Goal: Task Accomplishment & Management: Manage account settings

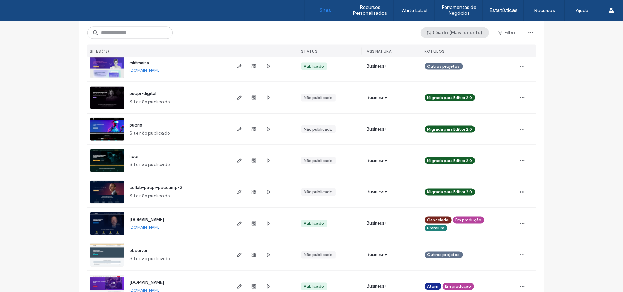
scroll to position [309, 0]
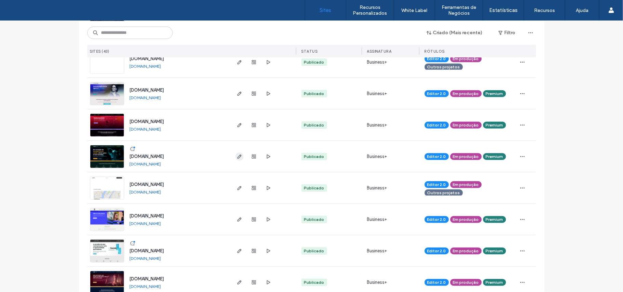
click at [237, 156] on icon "button" at bounding box center [239, 156] width 5 height 5
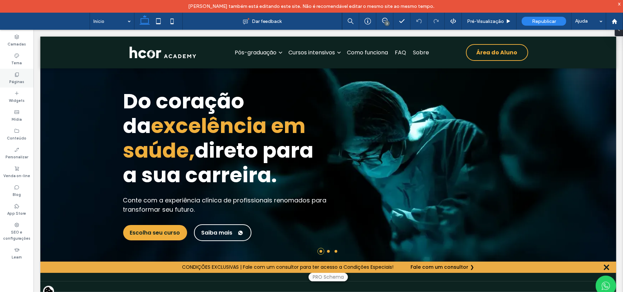
click at [24, 81] on div "Páginas" at bounding box center [17, 78] width 34 height 19
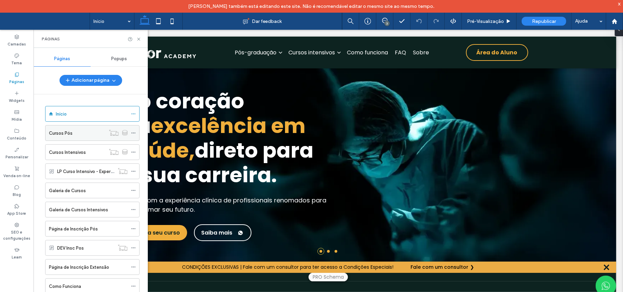
click at [81, 133] on div "Cursos Pós" at bounding box center [77, 133] width 56 height 7
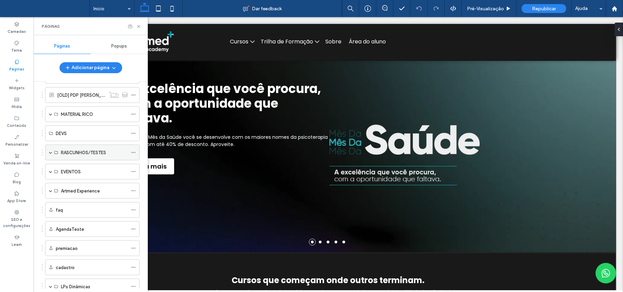
scroll to position [253, 0]
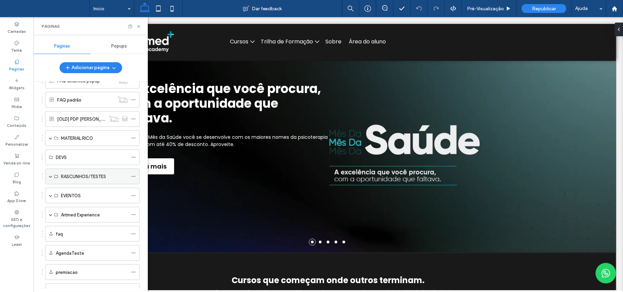
click at [70, 183] on label "RASCUNHOS/TESTES" at bounding box center [83, 177] width 45 height 12
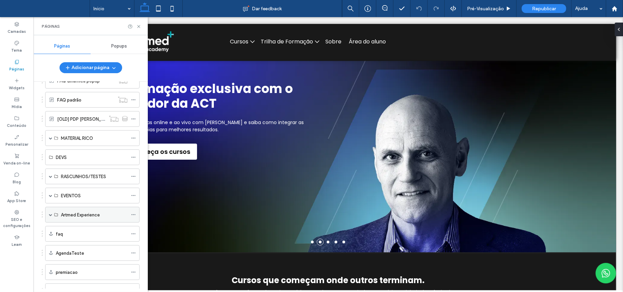
click at [73, 222] on div "Artmed Experience" at bounding box center [94, 214] width 67 height 15
click at [52, 217] on span at bounding box center [50, 214] width 3 height 3
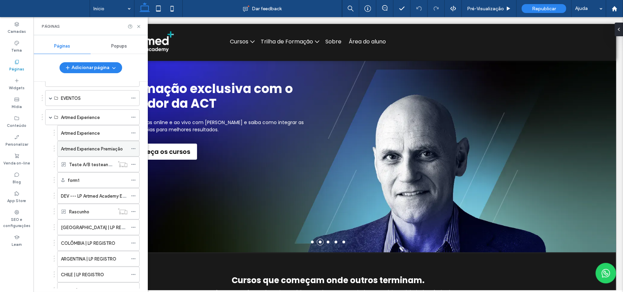
scroll to position [390, 0]
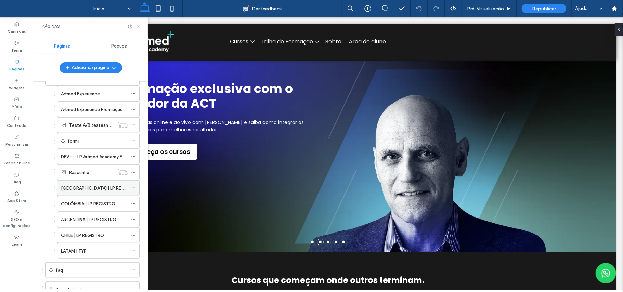
click at [130, 196] on div "[GEOGRAPHIC_DATA] | LP REGISTRO" at bounding box center [98, 188] width 82 height 16
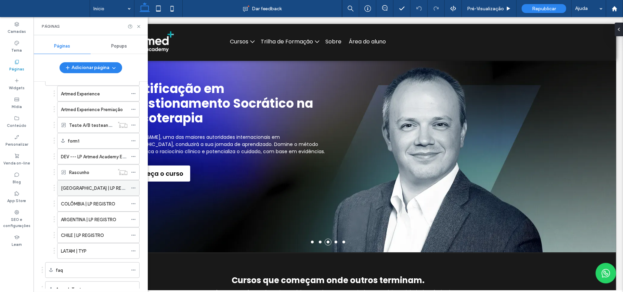
click at [133, 191] on icon at bounding box center [133, 188] width 5 height 5
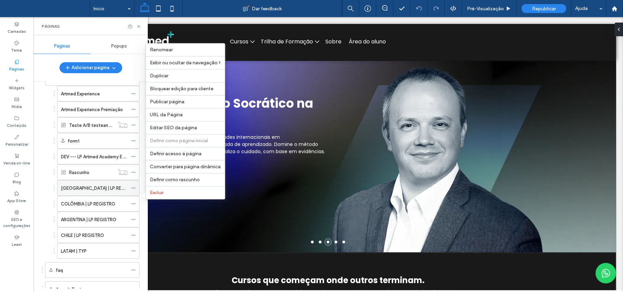
click at [109, 193] on label "[GEOGRAPHIC_DATA] | LP REGISTRO" at bounding box center [99, 188] width 77 height 12
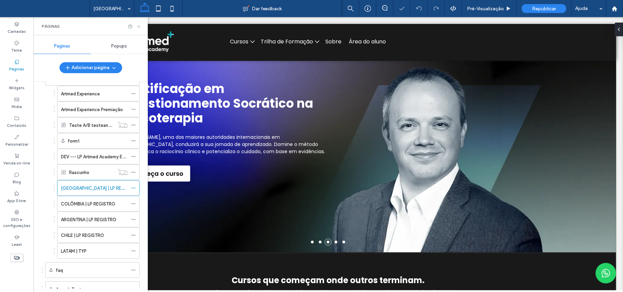
click at [139, 26] on icon at bounding box center [138, 26] width 5 height 5
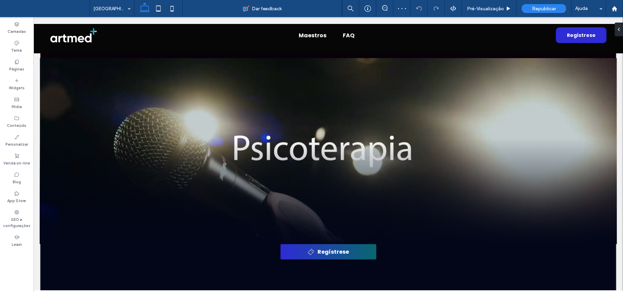
scroll to position [1460, 0]
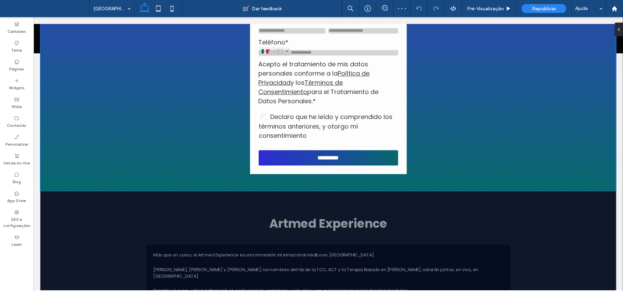
click at [352, 24] on span "*" at bounding box center [353, 20] width 3 height 9
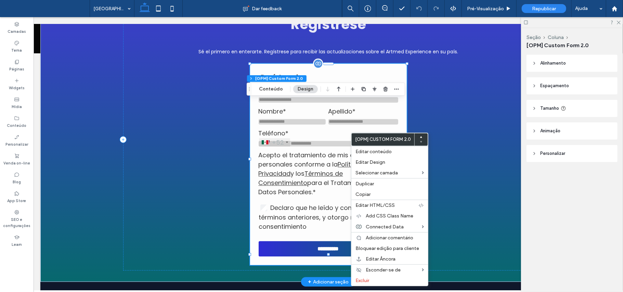
scroll to position [1369, 0]
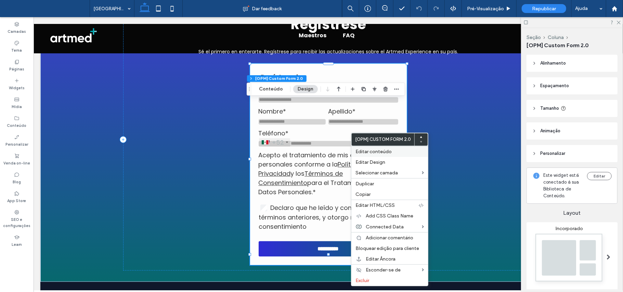
click at [386, 151] on span "Editar conteúdo" at bounding box center [373, 152] width 36 height 6
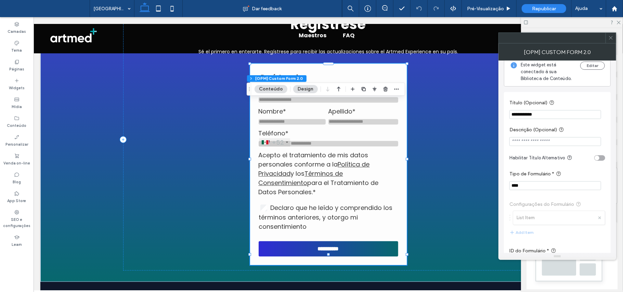
scroll to position [0, 0]
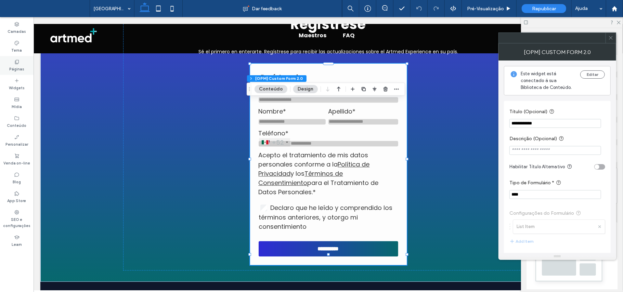
drag, startPoint x: 27, startPoint y: 62, endPoint x: 67, endPoint y: 93, distance: 50.2
click at [27, 62] on div "Páginas" at bounding box center [17, 65] width 34 height 19
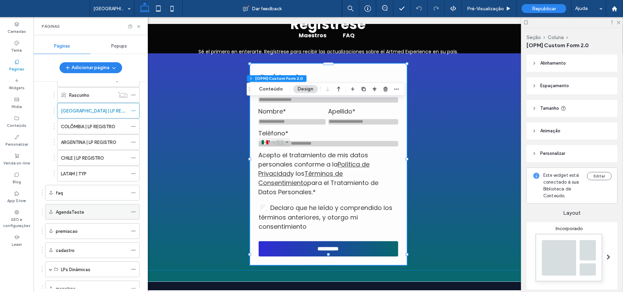
scroll to position [456, 0]
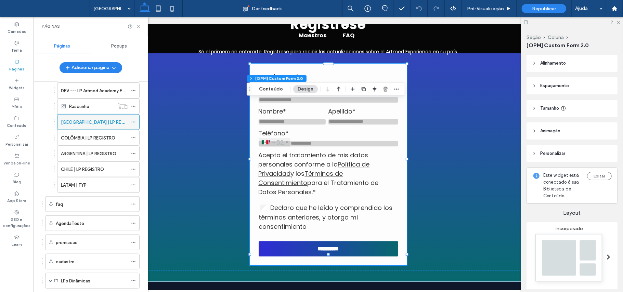
click at [133, 125] on icon at bounding box center [133, 122] width 5 height 5
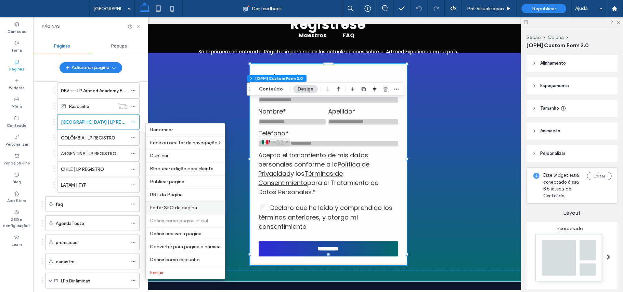
click at [177, 211] on span "Editar SEO da página" at bounding box center [173, 208] width 47 height 6
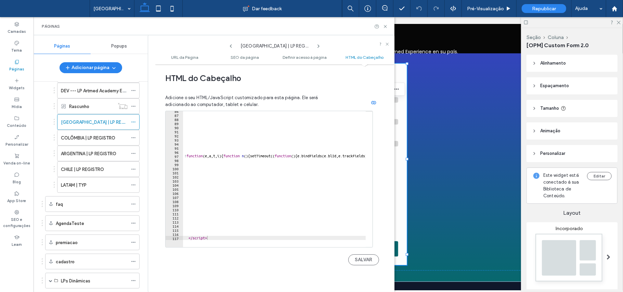
scroll to position [761, 0]
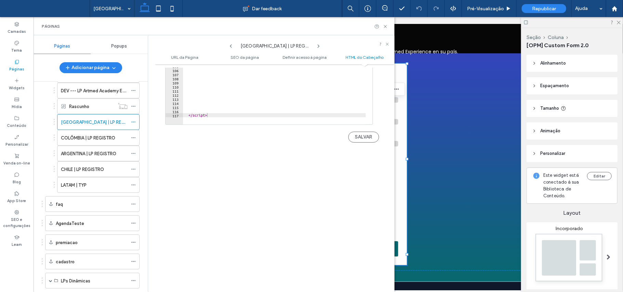
click at [319, 48] on icon at bounding box center [318, 45] width 5 height 5
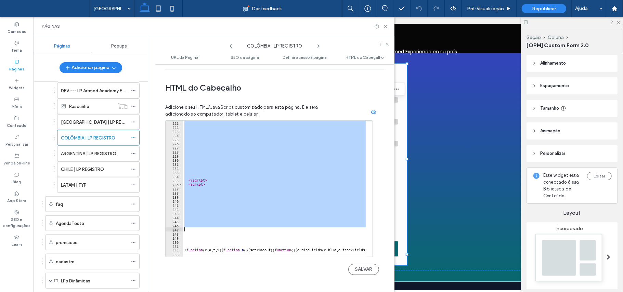
scroll to position [903, 0]
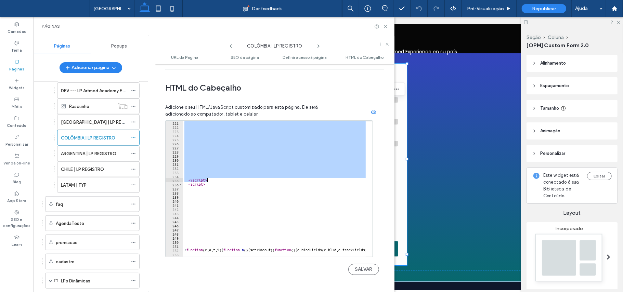
drag, startPoint x: 189, startPoint y: 139, endPoint x: 259, endPoint y: 174, distance: 78.5
type textarea "*********"
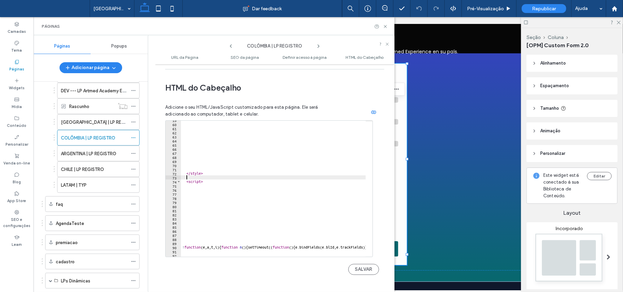
scroll to position [213, 0]
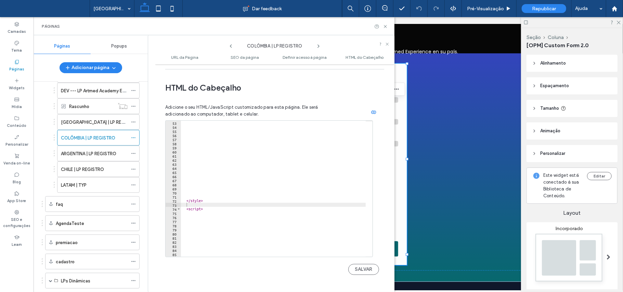
click at [316, 46] on icon at bounding box center [318, 45] width 5 height 5
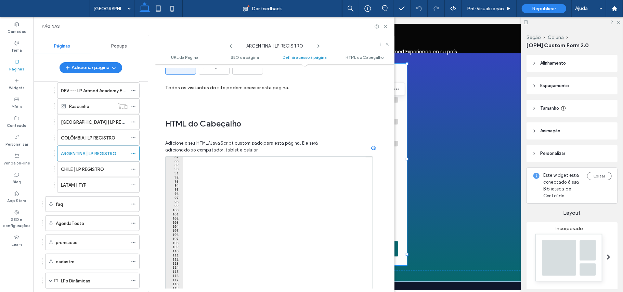
scroll to position [328, 0]
type textarea "********"
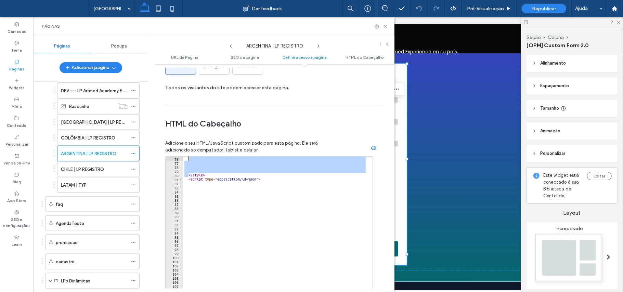
scroll to position [308, 0]
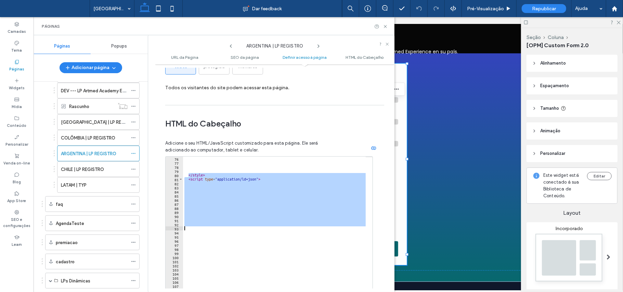
drag, startPoint x: 202, startPoint y: 159, endPoint x: 229, endPoint y: 230, distance: 76.7
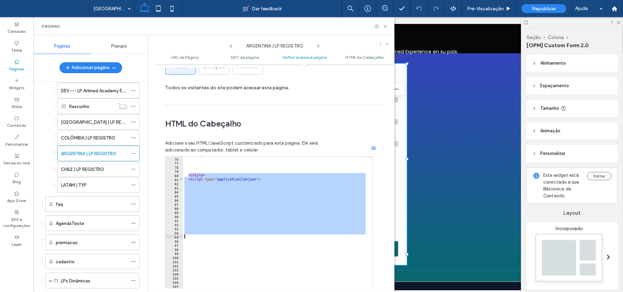
click at [230, 229] on div "</ style > < script type = "application/ld+json" >" at bounding box center [274, 225] width 183 height 136
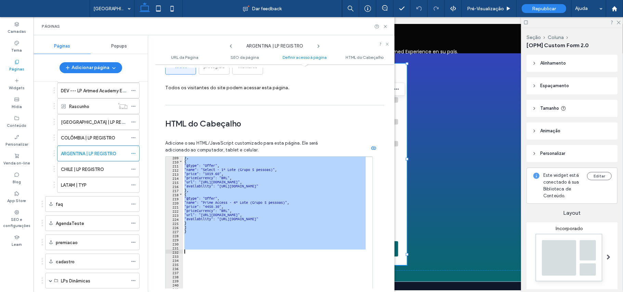
scroll to position [992, 0]
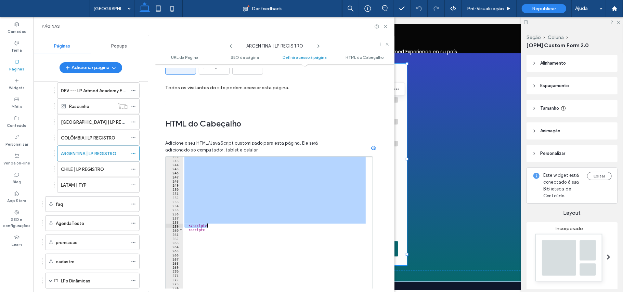
drag, startPoint x: 187, startPoint y: 174, endPoint x: 242, endPoint y: 221, distance: 71.8
type textarea "*********"
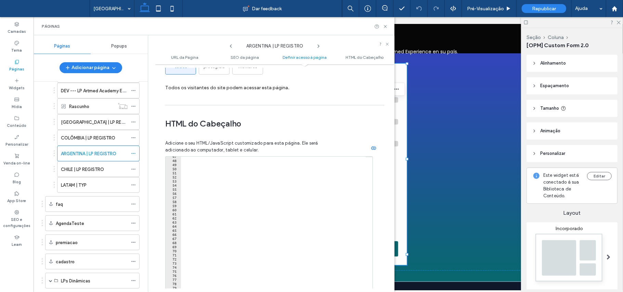
scroll to position [274, 0]
click at [320, 45] on icon at bounding box center [318, 45] width 5 height 5
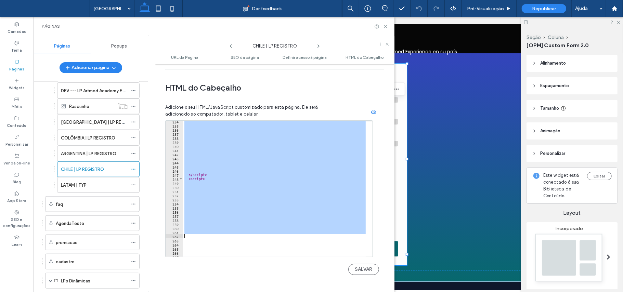
scroll to position [958, 0]
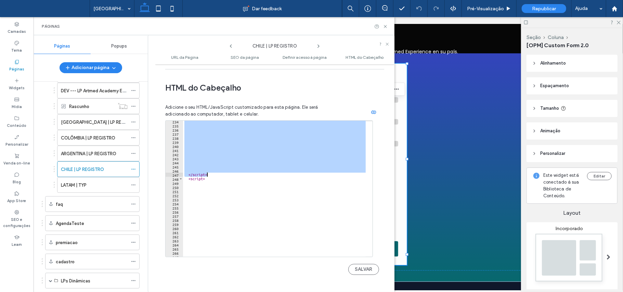
drag, startPoint x: 188, startPoint y: 156, endPoint x: 247, endPoint y: 171, distance: 60.7
type textarea "*********"
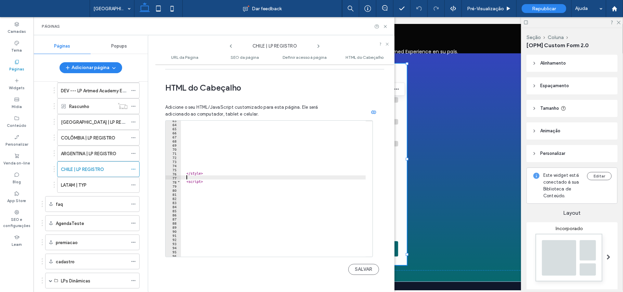
scroll to position [257, 0]
click at [319, 48] on icon at bounding box center [318, 45] width 5 height 5
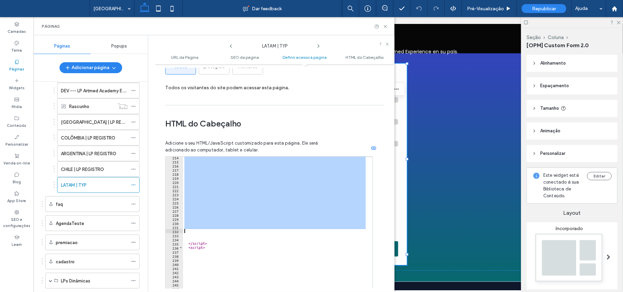
scroll to position [876, 0]
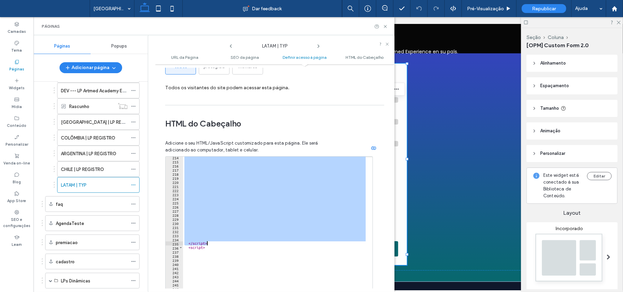
drag, startPoint x: 188, startPoint y: 177, endPoint x: 234, endPoint y: 239, distance: 77.9
type textarea "*********"
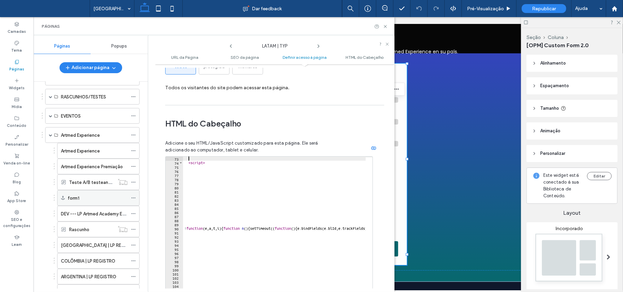
scroll to position [365, 0]
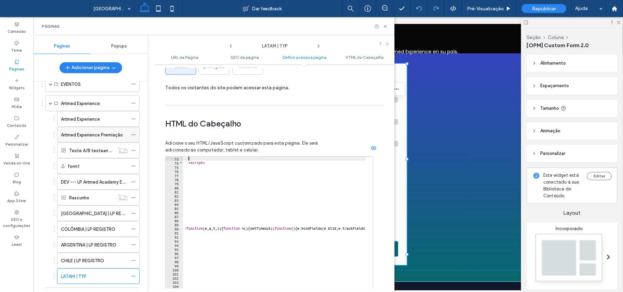
click at [133, 137] on icon at bounding box center [133, 134] width 5 height 5
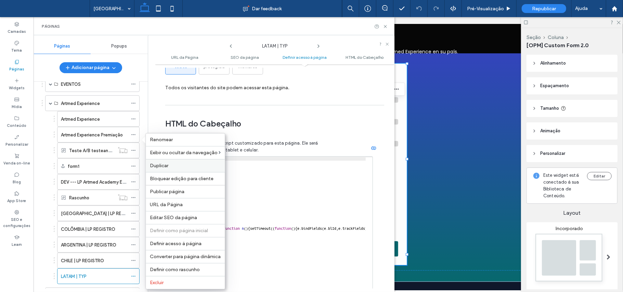
click at [168, 169] on span "Duplicar" at bounding box center [159, 166] width 18 height 6
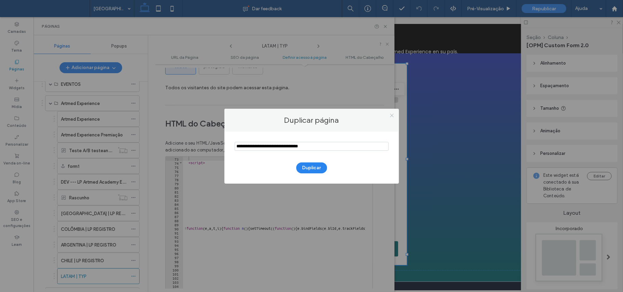
click at [391, 116] on icon at bounding box center [391, 115] width 5 height 5
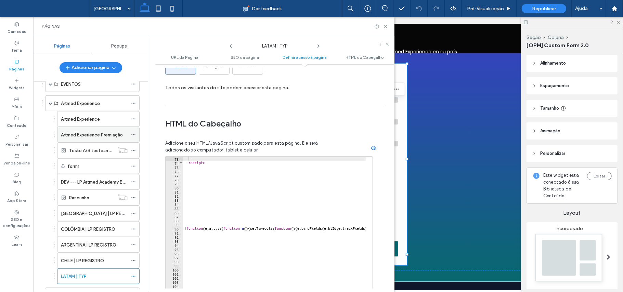
click at [129, 140] on div "Artmed Experience Premiação" at bounding box center [98, 135] width 82 height 16
click at [132, 137] on icon at bounding box center [133, 134] width 5 height 5
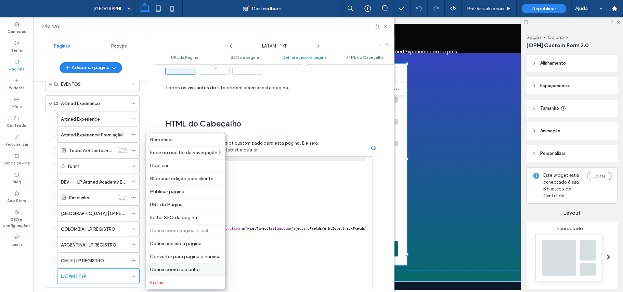
click at [170, 269] on span "Definir como rascunho" at bounding box center [175, 270] width 50 height 6
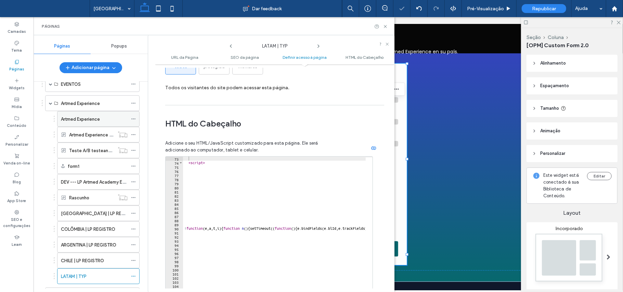
click at [133, 121] on icon at bounding box center [133, 119] width 5 height 5
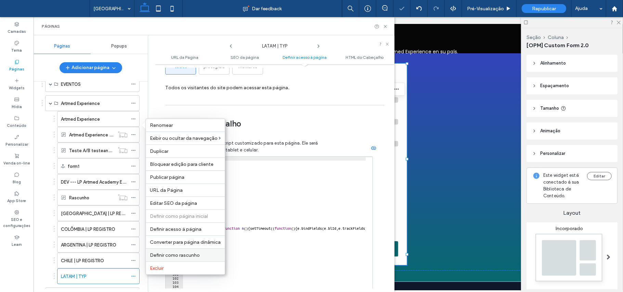
click at [170, 258] on span "Definir como rascunho" at bounding box center [175, 255] width 50 height 6
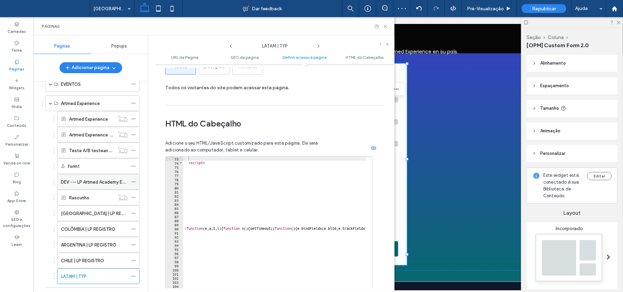
click at [133, 184] on icon at bounding box center [133, 182] width 5 height 5
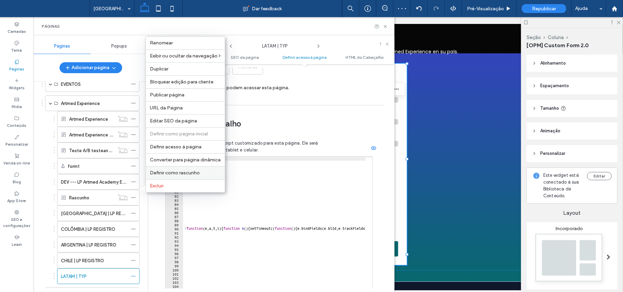
click at [175, 170] on span "Definir como rascunho" at bounding box center [175, 173] width 50 height 6
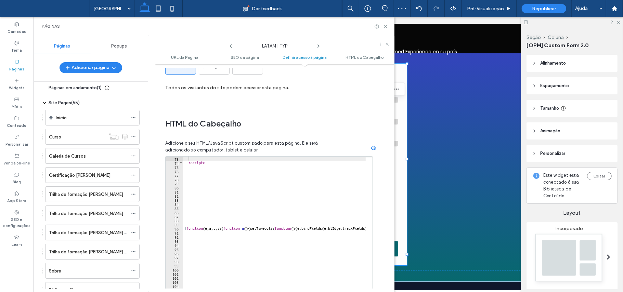
scroll to position [0, 0]
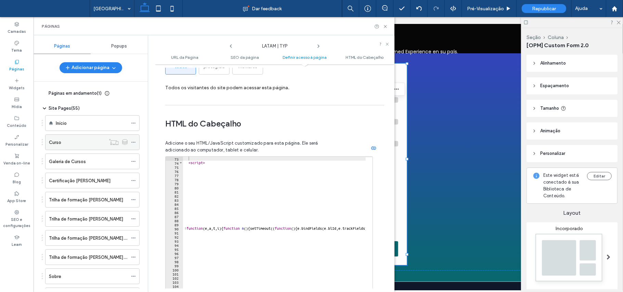
click at [133, 143] on icon at bounding box center [133, 142] width 5 height 5
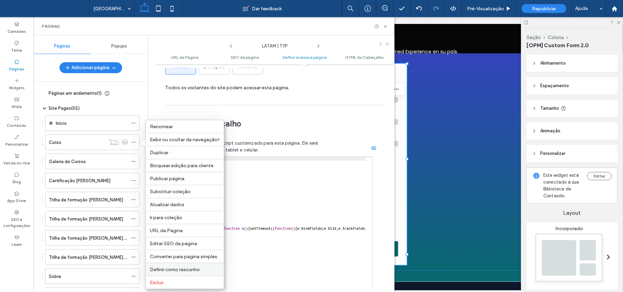
click at [174, 271] on span "Definir como rascunho" at bounding box center [175, 270] width 50 height 6
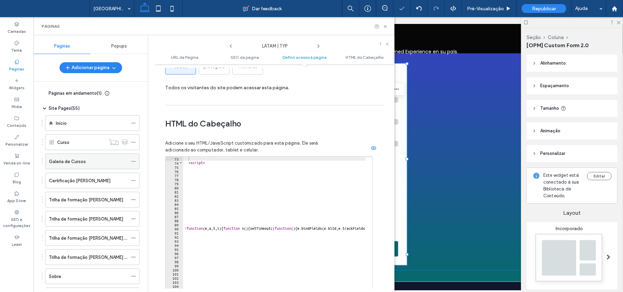
click at [136, 165] on div at bounding box center [135, 161] width 8 height 10
click at [136, 160] on div at bounding box center [135, 161] width 8 height 10
click at [133, 164] on icon at bounding box center [133, 161] width 5 height 5
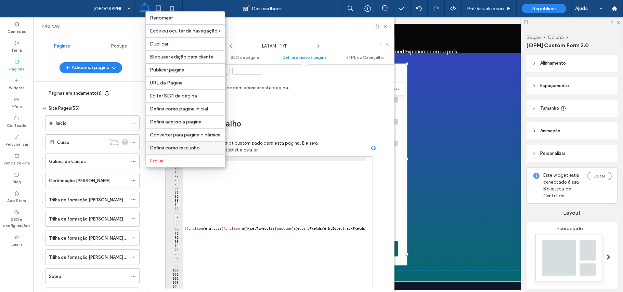
click at [173, 144] on div "Definir como rascunho" at bounding box center [185, 147] width 79 height 13
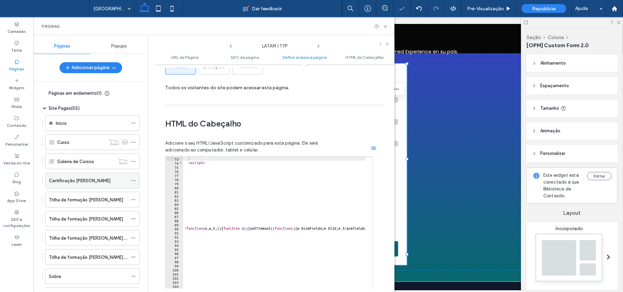
click at [134, 179] on icon at bounding box center [133, 180] width 5 height 5
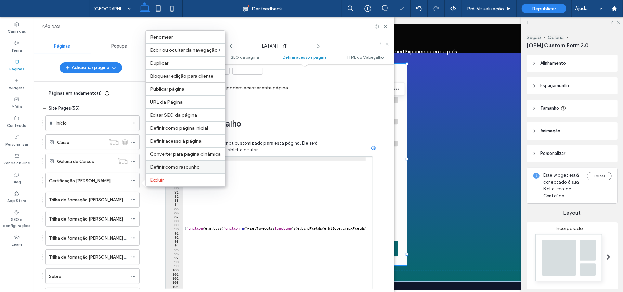
click at [153, 168] on span "Definir como rascunho" at bounding box center [175, 167] width 50 height 6
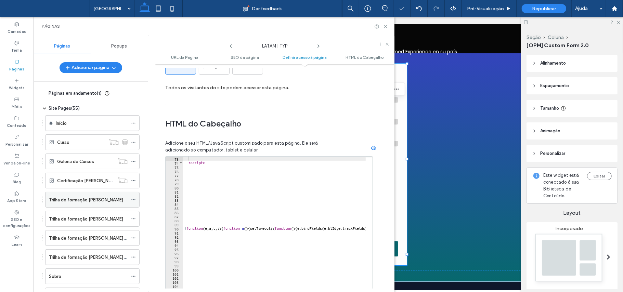
click at [131, 201] on icon at bounding box center [133, 199] width 5 height 5
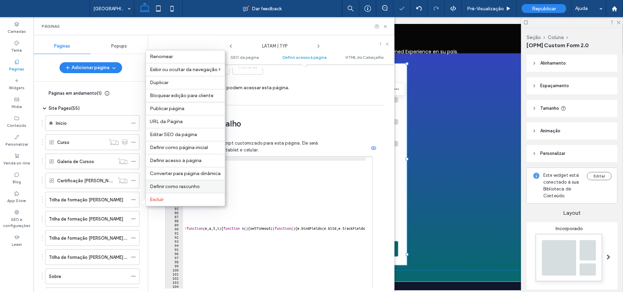
click at [156, 183] on div "Definir como rascunho" at bounding box center [185, 186] width 79 height 13
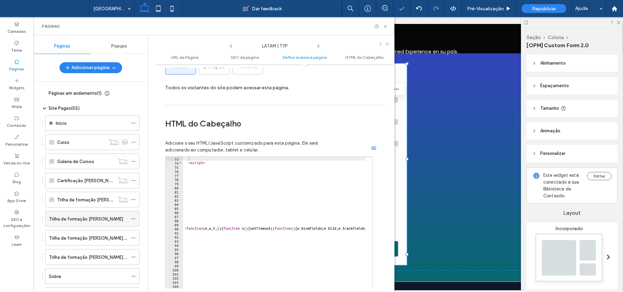
click at [130, 219] on div "Trilha de formação [PERSON_NAME]" at bounding box center [92, 219] width 94 height 16
click at [136, 217] on div at bounding box center [135, 219] width 8 height 10
click at [136, 220] on div at bounding box center [135, 219] width 8 height 10
click at [135, 220] on use at bounding box center [133, 219] width 4 height 1
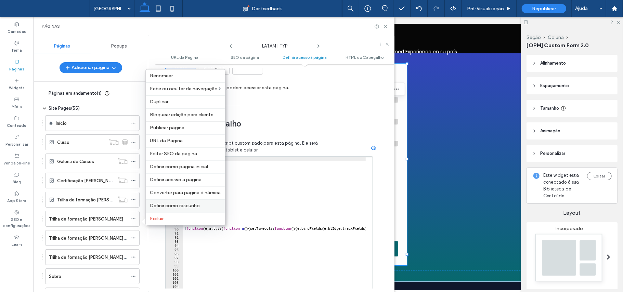
click at [152, 203] on span "Definir como rascunho" at bounding box center [175, 206] width 50 height 6
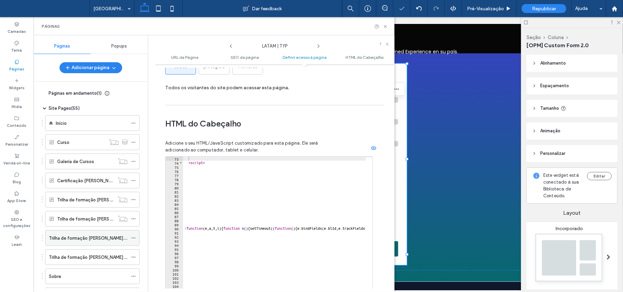
click at [134, 238] on icon at bounding box center [133, 238] width 5 height 5
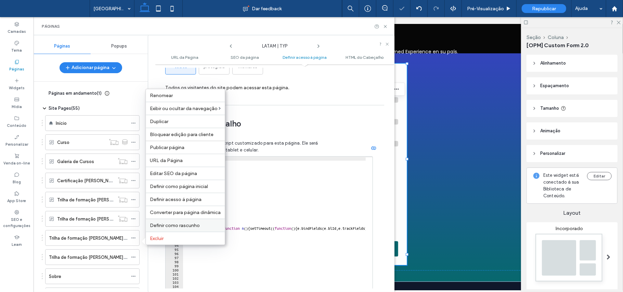
click at [159, 219] on div "Definir como rascunho" at bounding box center [185, 225] width 79 height 13
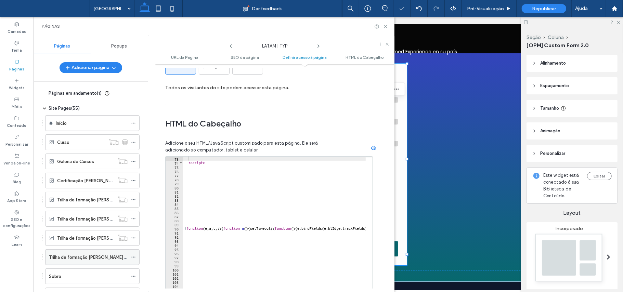
click at [133, 260] on icon at bounding box center [133, 257] width 5 height 5
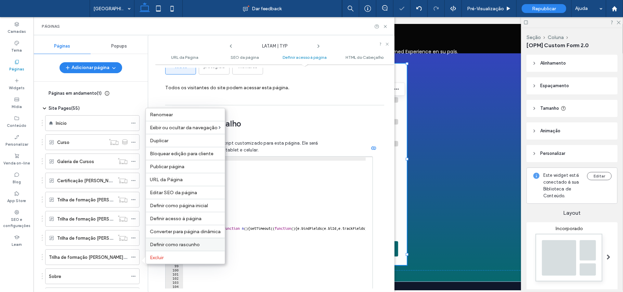
click at [161, 246] on span "Definir como rascunho" at bounding box center [175, 245] width 50 height 6
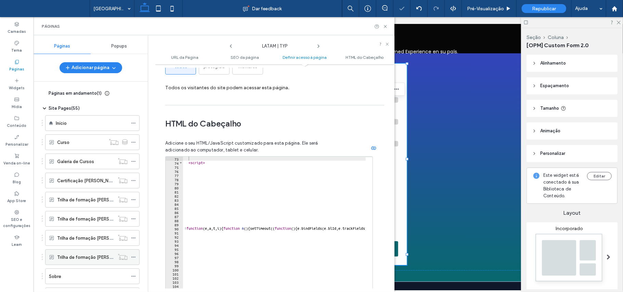
scroll to position [46, 0]
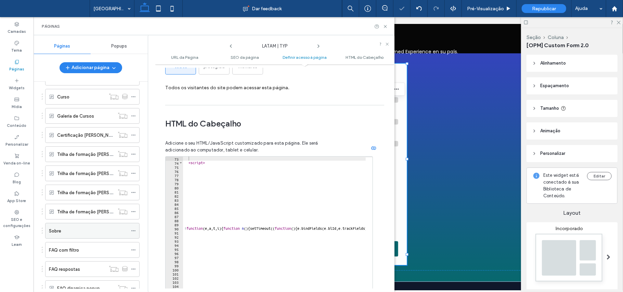
click at [133, 229] on span at bounding box center [133, 231] width 5 height 10
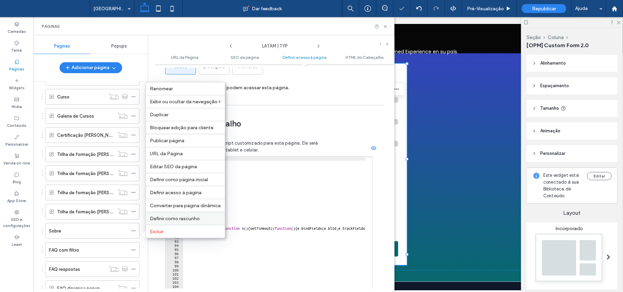
click at [153, 219] on span "Definir como rascunho" at bounding box center [175, 219] width 50 height 6
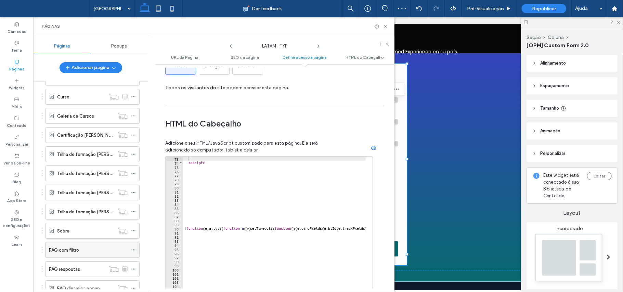
click at [133, 252] on icon at bounding box center [133, 250] width 5 height 5
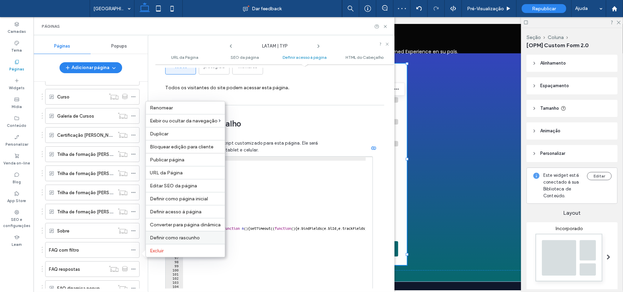
click at [168, 237] on span "Definir como rascunho" at bounding box center [175, 238] width 50 height 6
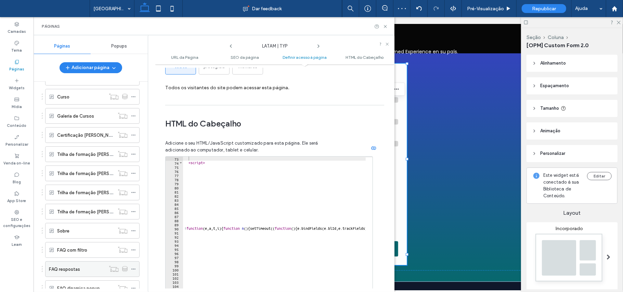
click at [135, 271] on icon at bounding box center [133, 269] width 5 height 5
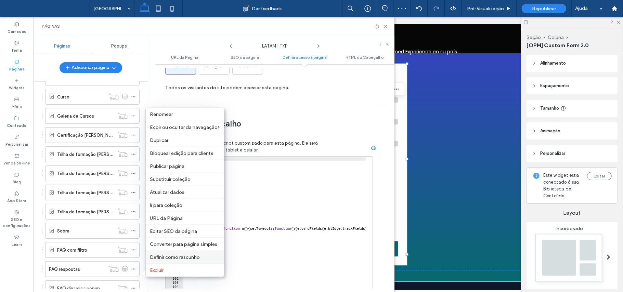
click at [159, 252] on div "Definir como rascunho" at bounding box center [185, 257] width 78 height 13
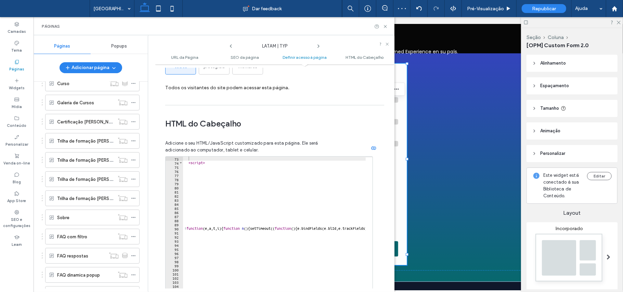
scroll to position [137, 0]
click at [134, 255] on icon at bounding box center [133, 254] width 5 height 5
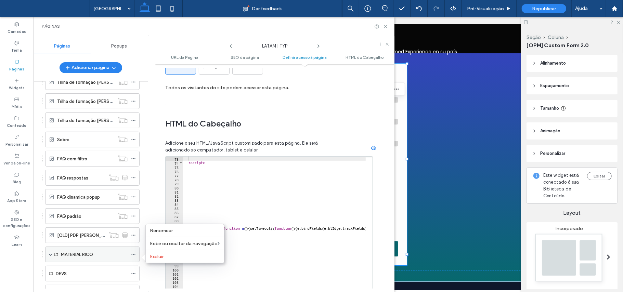
click at [51, 256] on span at bounding box center [50, 254] width 3 height 3
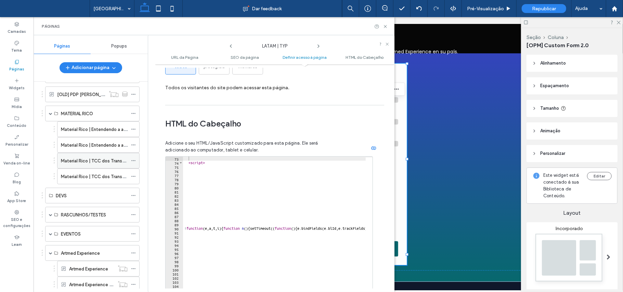
scroll to position [274, 0]
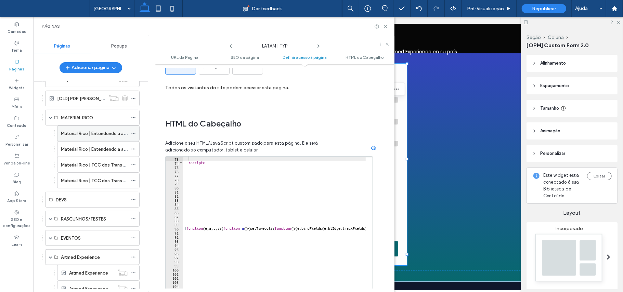
click at [133, 136] on icon at bounding box center [133, 133] width 5 height 5
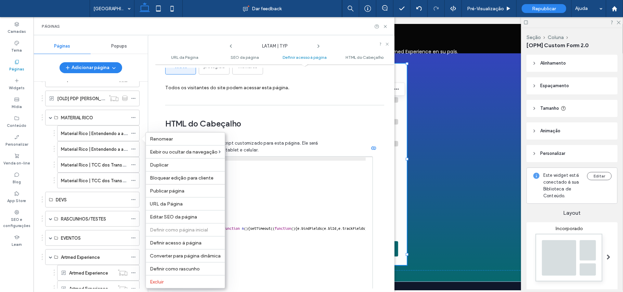
drag, startPoint x: 165, startPoint y: 270, endPoint x: 139, endPoint y: 196, distance: 78.1
click at [164, 266] on div "Definir como rascunho" at bounding box center [185, 268] width 79 height 13
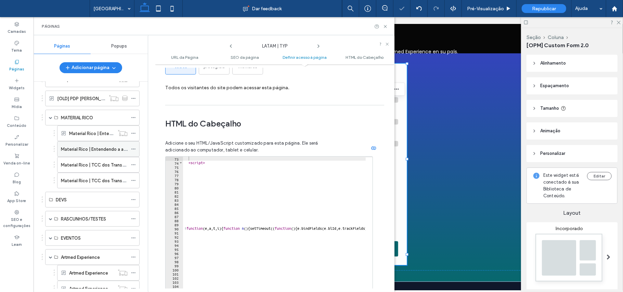
click at [133, 152] on icon at bounding box center [133, 149] width 5 height 5
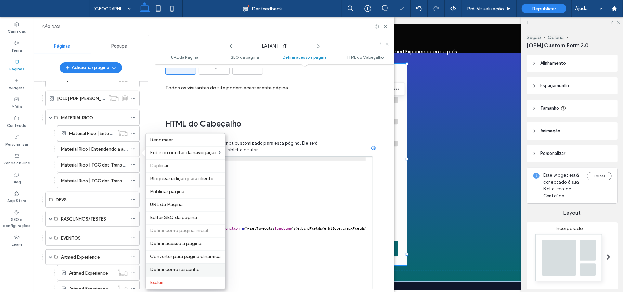
click at [165, 275] on div "Definir como rascunho" at bounding box center [185, 269] width 79 height 13
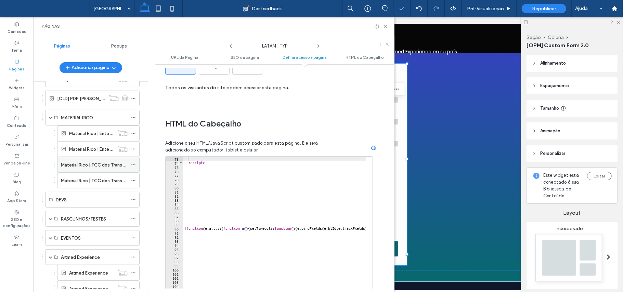
click at [132, 167] on icon at bounding box center [133, 165] width 5 height 5
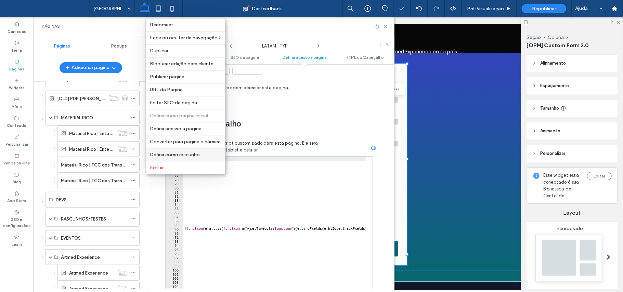
click at [162, 156] on span "Definir como rascunho" at bounding box center [175, 155] width 50 height 6
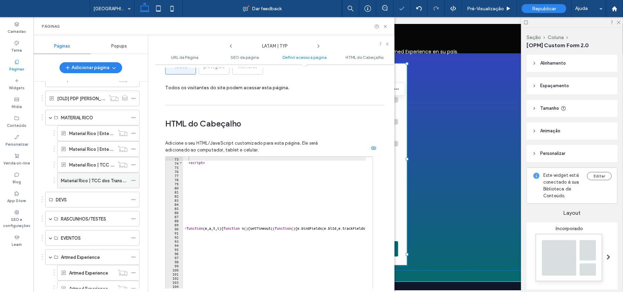
click at [132, 183] on icon at bounding box center [133, 180] width 5 height 5
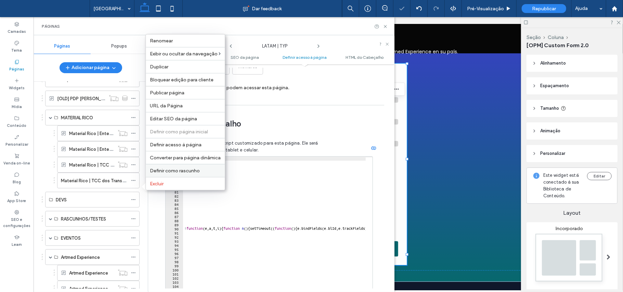
click at [156, 170] on span "Definir como rascunho" at bounding box center [175, 171] width 50 height 6
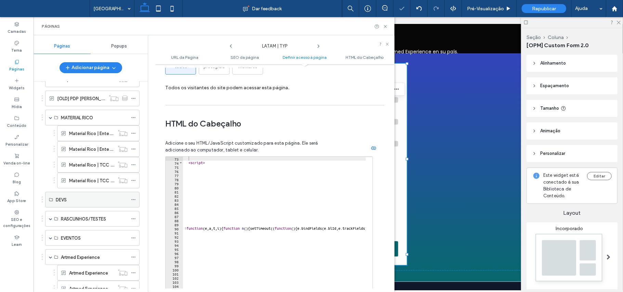
click at [114, 204] on div "DEVS" at bounding box center [92, 199] width 72 height 7
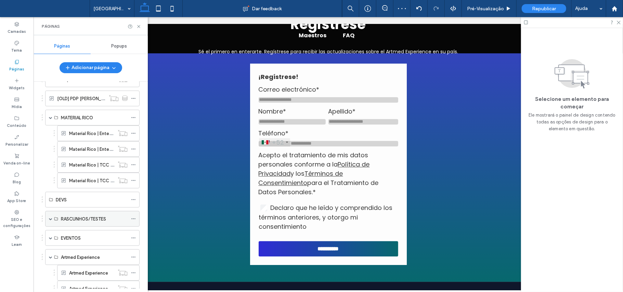
click at [79, 225] on label "RASCUNHOS/TESTES" at bounding box center [83, 219] width 45 height 12
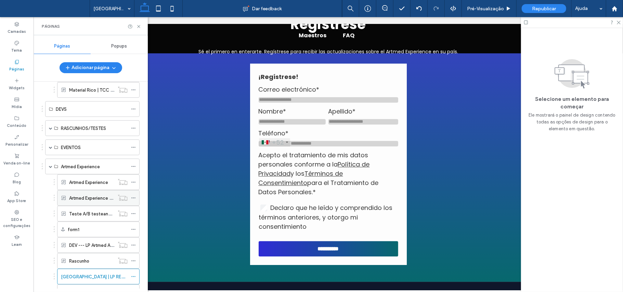
scroll to position [365, 0]
click at [50, 130] on span at bounding box center [50, 127] width 3 height 3
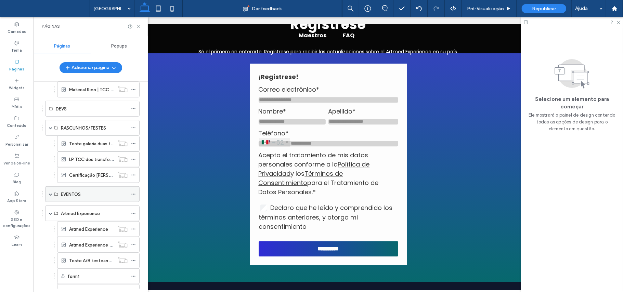
click at [50, 196] on span at bounding box center [50, 194] width 3 height 3
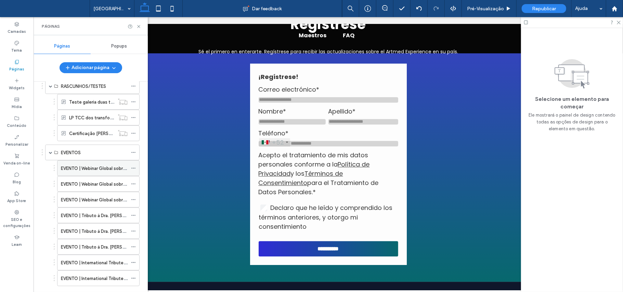
scroll to position [456, 0]
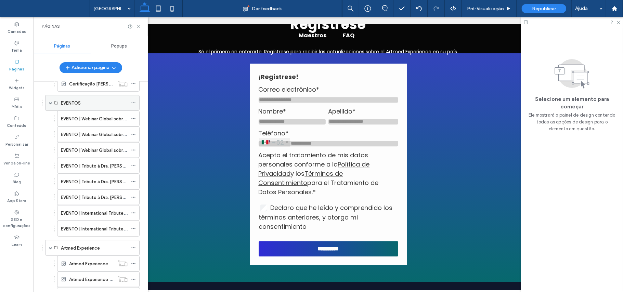
click at [134, 108] on span at bounding box center [133, 103] width 5 height 10
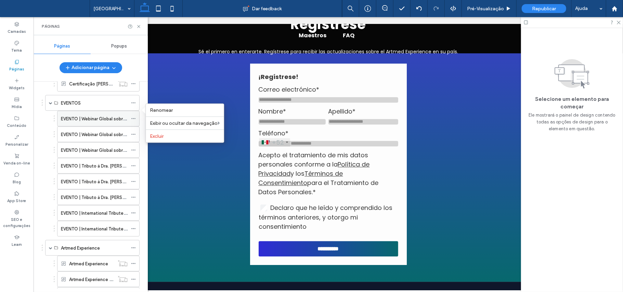
click at [134, 121] on icon at bounding box center [133, 118] width 5 height 5
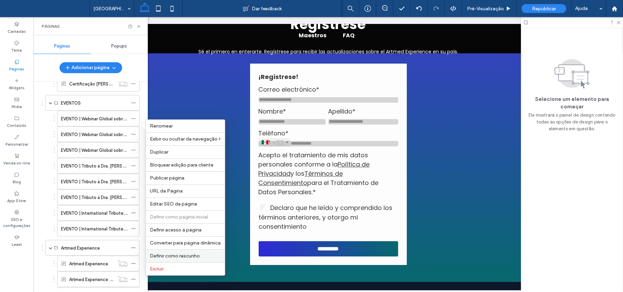
drag, startPoint x: 170, startPoint y: 261, endPoint x: 132, endPoint y: 229, distance: 48.8
click at [170, 259] on span "Definir como rascunho" at bounding box center [175, 256] width 50 height 6
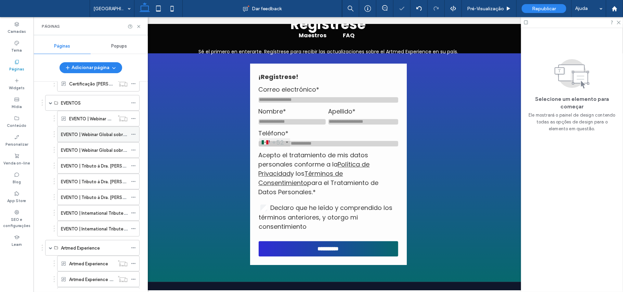
click at [132, 137] on icon at bounding box center [133, 134] width 5 height 5
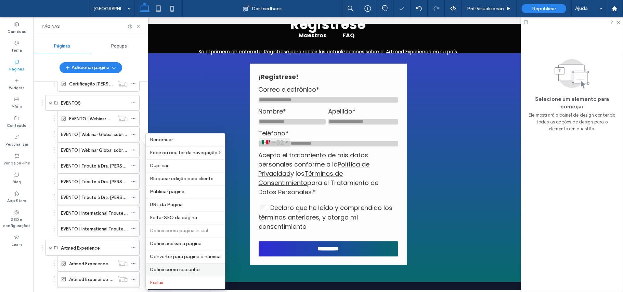
click at [174, 273] on span "Definir como rascunho" at bounding box center [175, 270] width 50 height 6
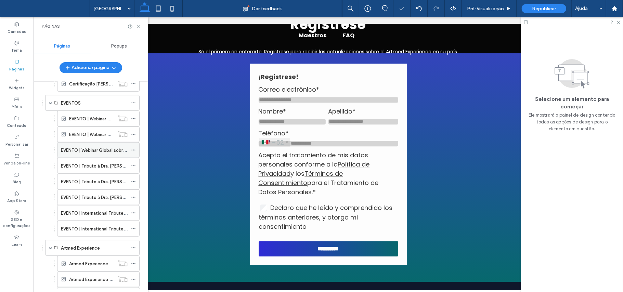
click at [132, 153] on icon at bounding box center [133, 150] width 5 height 5
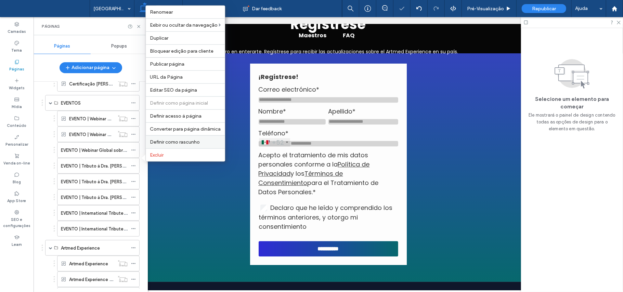
click at [171, 145] on div "Definir como rascunho" at bounding box center [185, 141] width 79 height 13
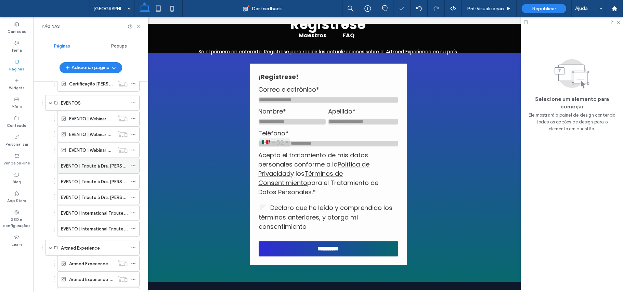
click at [131, 168] on icon at bounding box center [133, 166] width 5 height 5
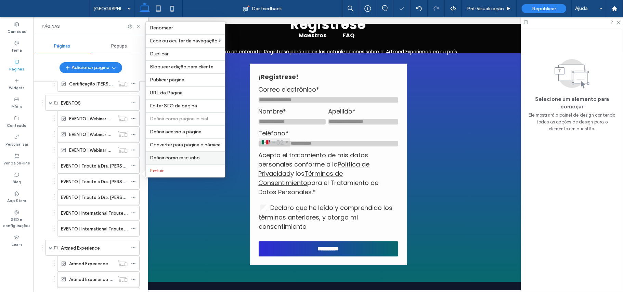
click at [164, 158] on span "Definir como rascunho" at bounding box center [175, 158] width 50 height 6
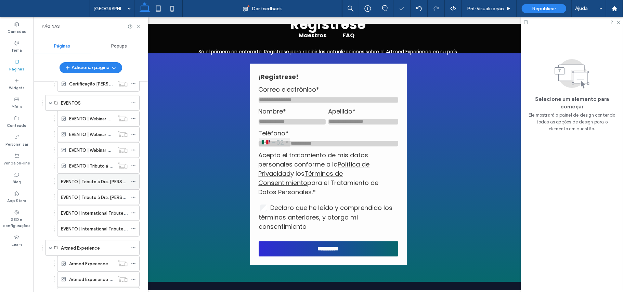
click at [133, 184] on icon at bounding box center [133, 181] width 5 height 5
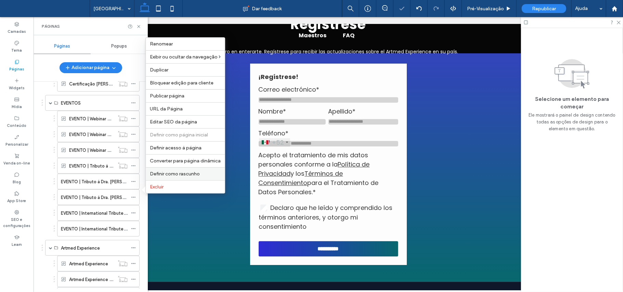
drag, startPoint x: 170, startPoint y: 171, endPoint x: 135, endPoint y: 156, distance: 38.8
click at [170, 171] on span "Definir como rascunho" at bounding box center [175, 174] width 50 height 6
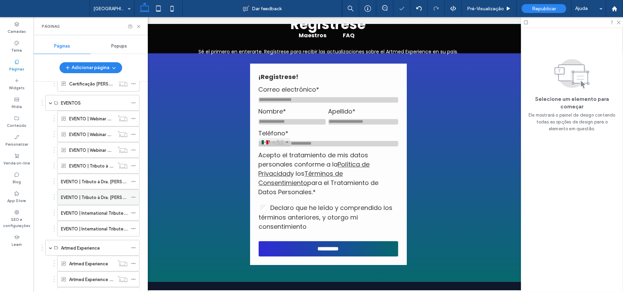
click at [134, 201] on span at bounding box center [133, 197] width 5 height 10
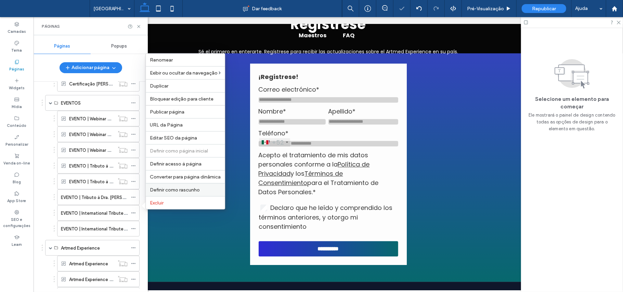
click at [166, 188] on span "Definir como rascunho" at bounding box center [175, 190] width 50 height 6
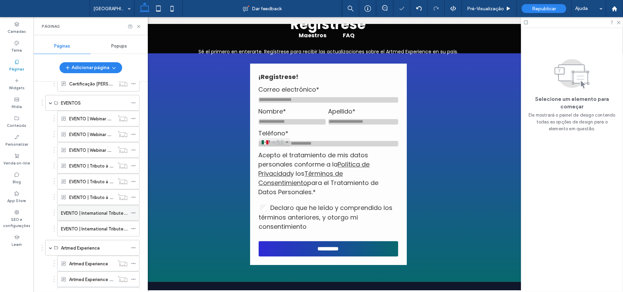
click at [133, 216] on icon at bounding box center [133, 213] width 5 height 5
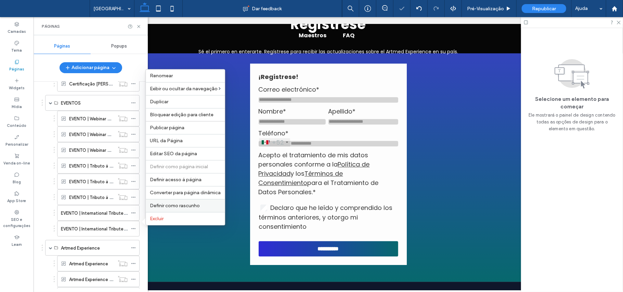
click at [166, 203] on span "Definir como rascunho" at bounding box center [175, 206] width 50 height 6
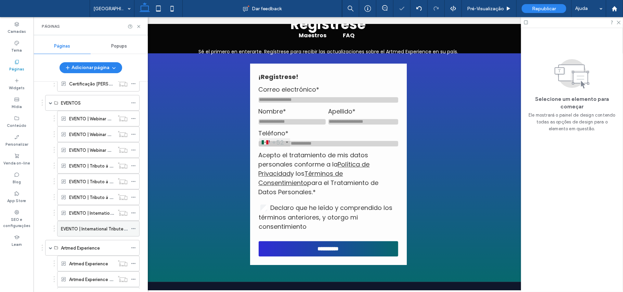
click at [135, 233] on span at bounding box center [133, 229] width 5 height 10
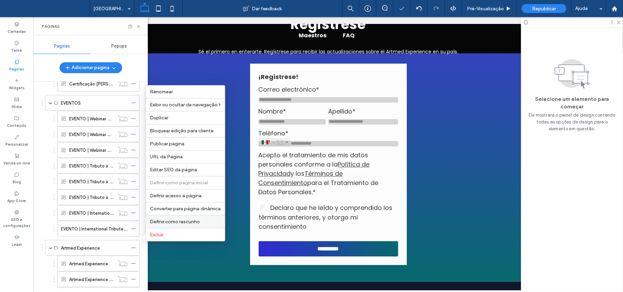
click at [157, 217] on div "Definir como rascunho" at bounding box center [185, 221] width 79 height 13
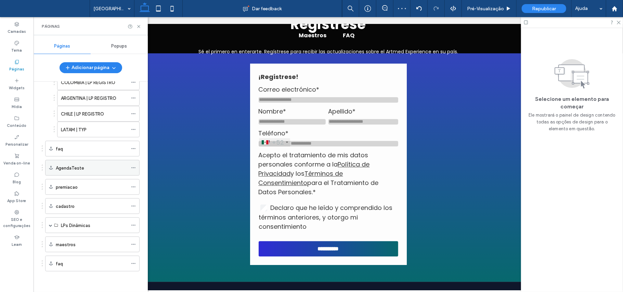
scroll to position [760, 0]
click at [79, 228] on label "LPs Dinâmicas" at bounding box center [75, 226] width 29 height 12
click at [51, 225] on span at bounding box center [50, 225] width 3 height 3
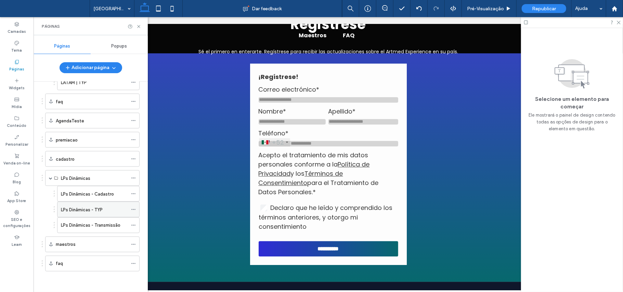
scroll to position [807, 0]
click at [131, 192] on icon at bounding box center [133, 194] width 5 height 5
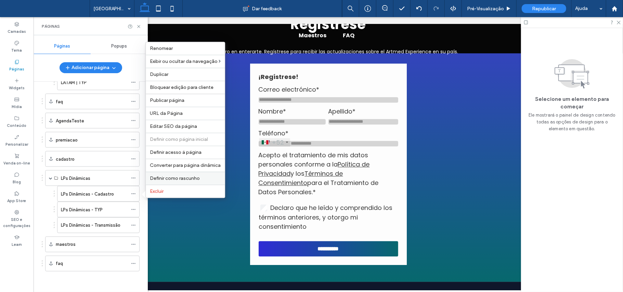
click at [165, 174] on div "Definir como rascunho" at bounding box center [185, 178] width 79 height 13
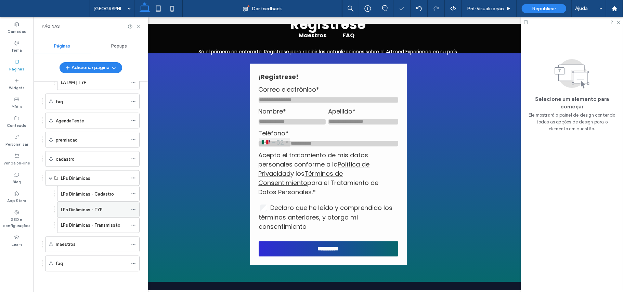
click at [127, 208] on div "LPs Dinâmicas - TYP" at bounding box center [94, 209] width 67 height 7
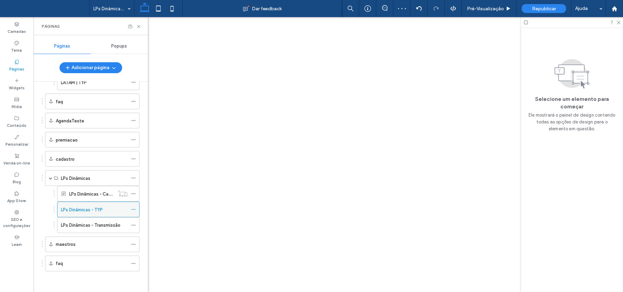
click at [134, 209] on icon at bounding box center [133, 209] width 5 height 5
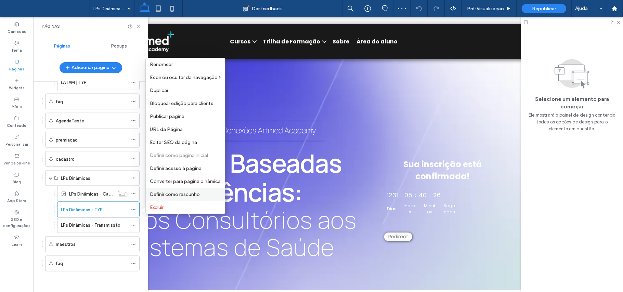
click at [164, 195] on span "Definir como rascunho" at bounding box center [175, 195] width 50 height 6
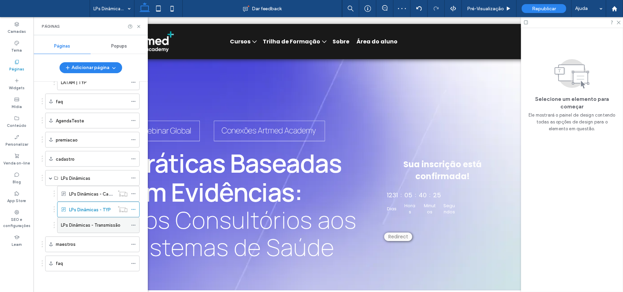
click at [134, 226] on icon at bounding box center [133, 225] width 5 height 5
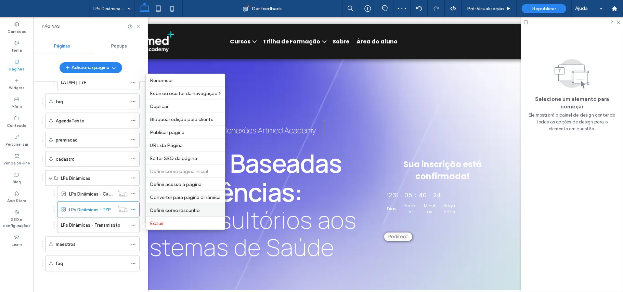
click at [162, 211] on span "Definir como rascunho" at bounding box center [175, 211] width 50 height 6
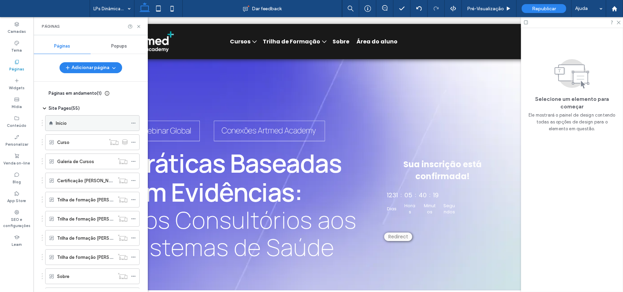
click at [136, 123] on div at bounding box center [135, 123] width 8 height 10
click at [134, 120] on span at bounding box center [133, 123] width 5 height 10
click at [112, 120] on div "Início" at bounding box center [92, 123] width 72 height 7
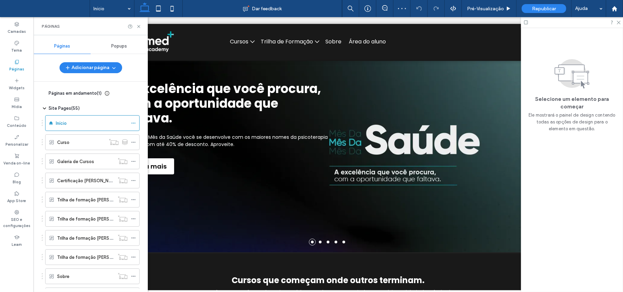
click at [43, 95] on icon at bounding box center [44, 93] width 5 height 5
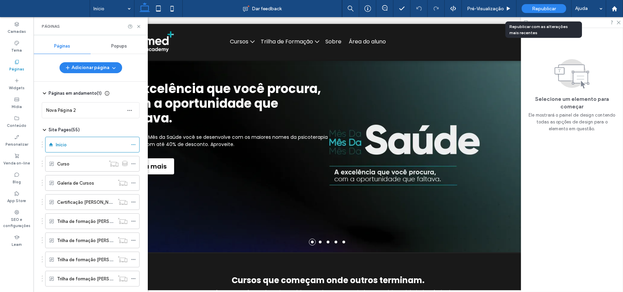
click at [558, 11] on div "Republicar" at bounding box center [544, 8] width 44 height 9
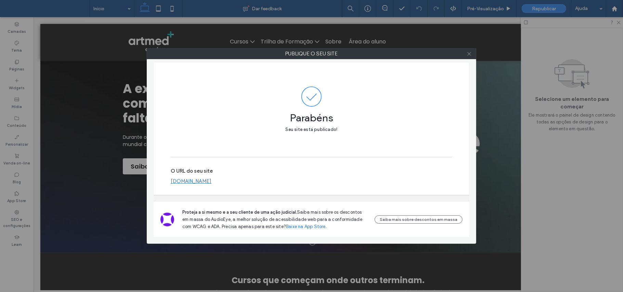
click at [470, 55] on icon at bounding box center [469, 53] width 5 height 5
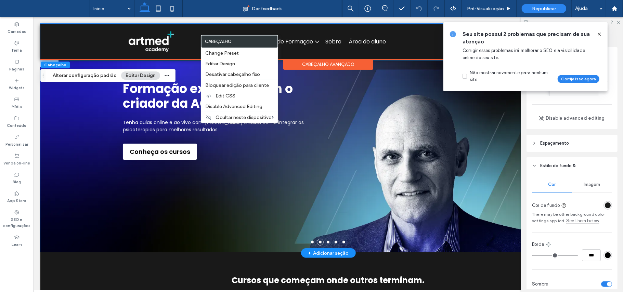
click at [338, 87] on div "Formação exclusiva com o criador da ACT Tenha aulas online e ao vivo com Steven…" at bounding box center [327, 120] width 411 height 78
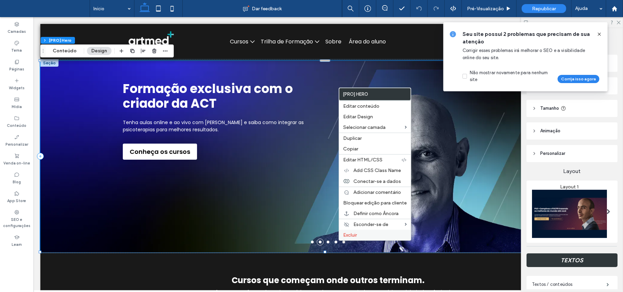
click at [368, 236] on label "Excluir" at bounding box center [375, 235] width 64 height 6
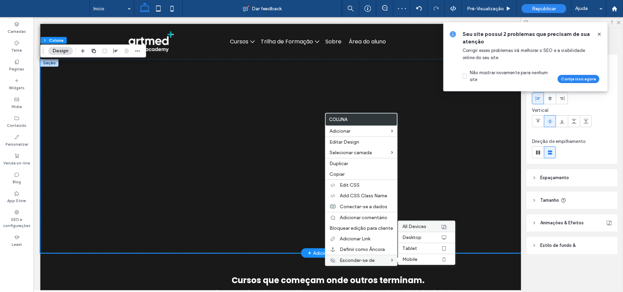
click at [423, 230] on span "All Devices" at bounding box center [414, 227] width 24 height 6
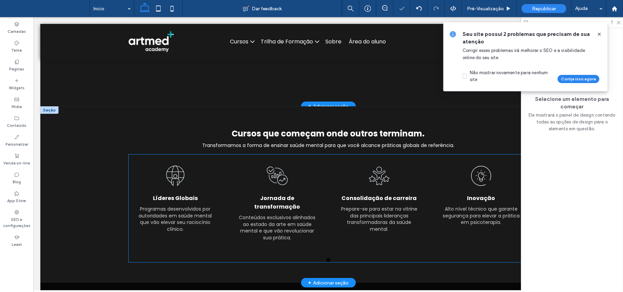
scroll to position [182, 0]
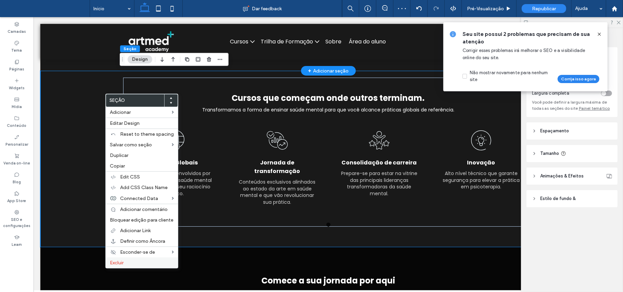
click at [122, 266] on span "Excluir" at bounding box center [117, 263] width 14 height 6
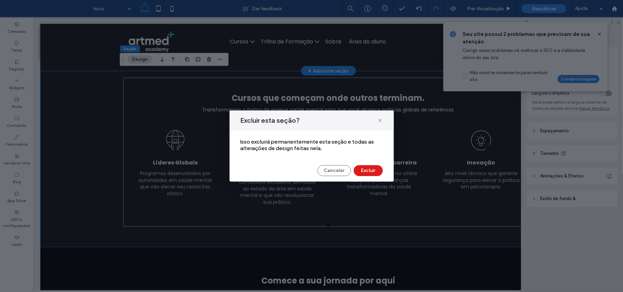
click at [335, 164] on div "Excluir esta seção? Isso excluirá permanentemente esta seção e todas as alteraç…" at bounding box center [312, 146] width 164 height 71
click at [326, 167] on button "Cancelar" at bounding box center [334, 170] width 34 height 11
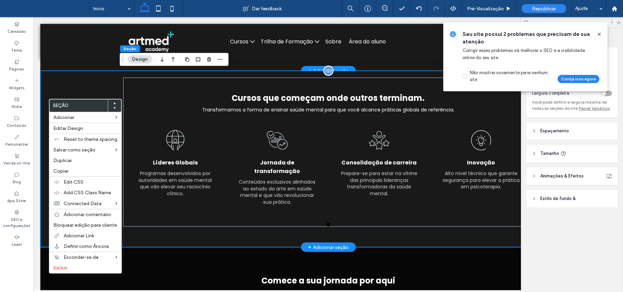
click at [82, 89] on div "Cursos que começam onde outros terminam. Transformamos a forma de ensinar saúde…" at bounding box center [328, 158] width 576 height 177
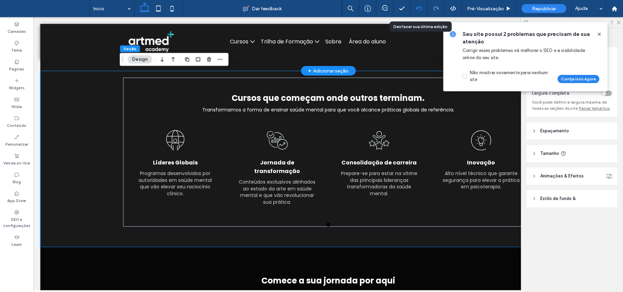
click at [423, 5] on div at bounding box center [419, 8] width 17 height 17
click at [10, 62] on div "Páginas" at bounding box center [17, 65] width 34 height 19
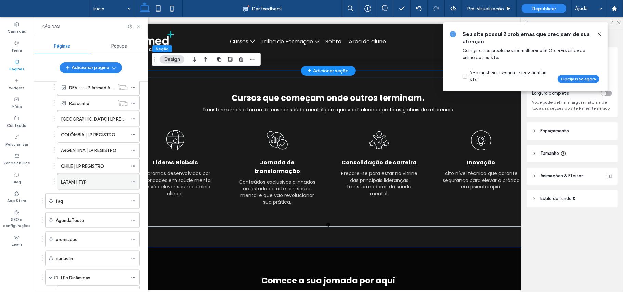
scroll to position [684, 0]
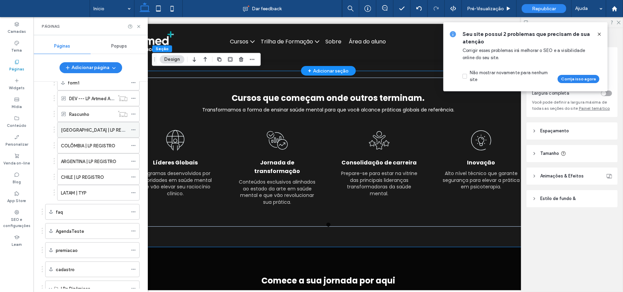
click at [133, 132] on icon at bounding box center [133, 130] width 5 height 5
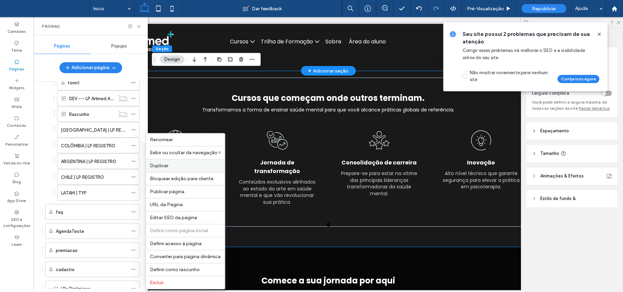
click at [155, 166] on span "Duplicar" at bounding box center [159, 166] width 18 height 6
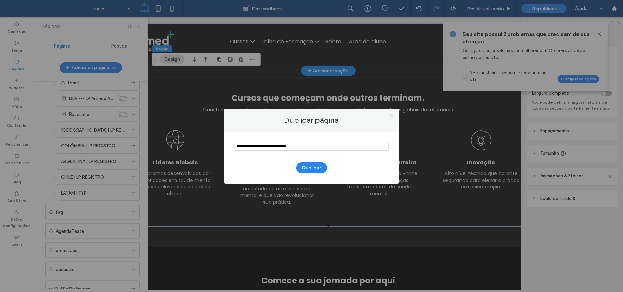
click at [392, 117] on icon at bounding box center [391, 115] width 5 height 5
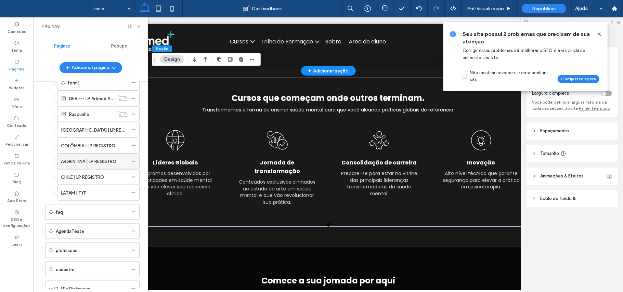
scroll to position [807, 0]
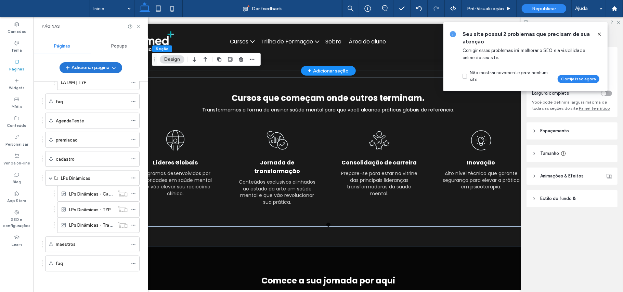
click at [100, 66] on button "Adicionar página" at bounding box center [91, 67] width 63 height 11
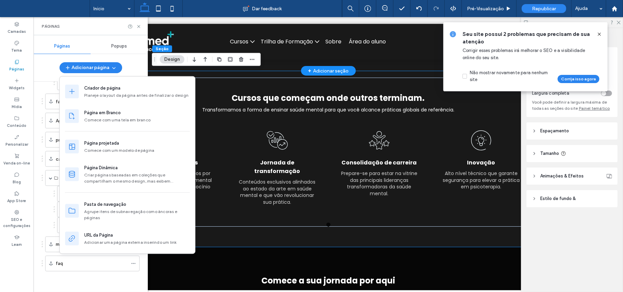
click at [43, 207] on div "LPs Dinâmicas - Cadastro LPs Dinâmicas - TYP LPs Dinâmicas - Transmissão" at bounding box center [91, 209] width 98 height 47
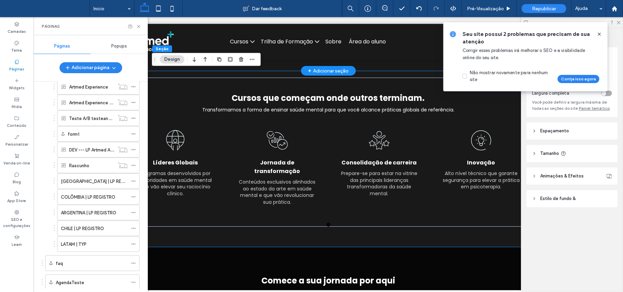
scroll to position [625, 0]
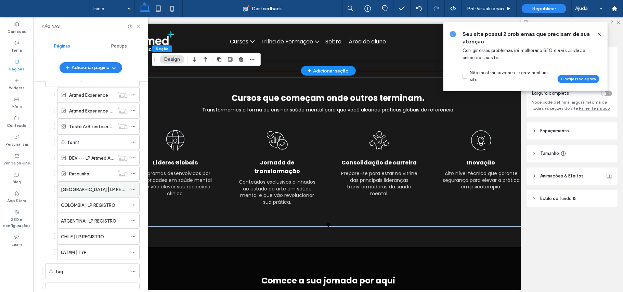
click at [134, 192] on icon at bounding box center [133, 189] width 5 height 5
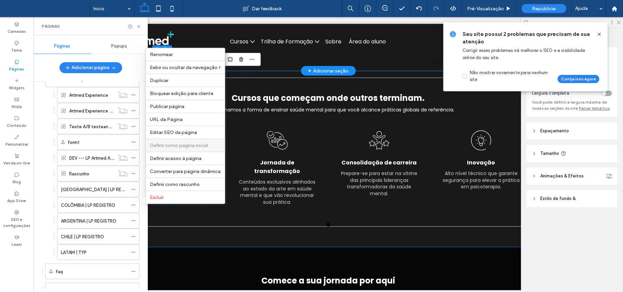
click at [174, 144] on span "Definir como página inicial" at bounding box center [179, 146] width 58 height 6
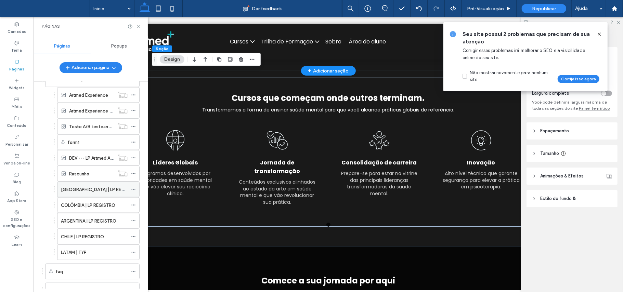
click at [130, 197] on div "[GEOGRAPHIC_DATA] | LP REGISTRO" at bounding box center [98, 190] width 82 height 16
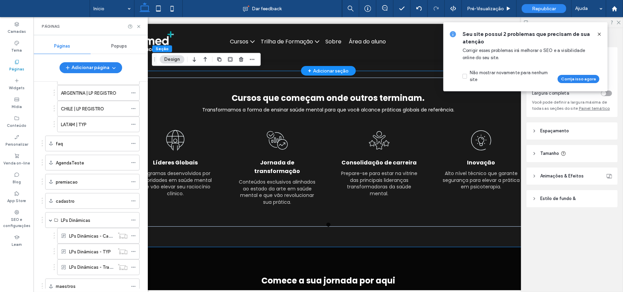
scroll to position [807, 0]
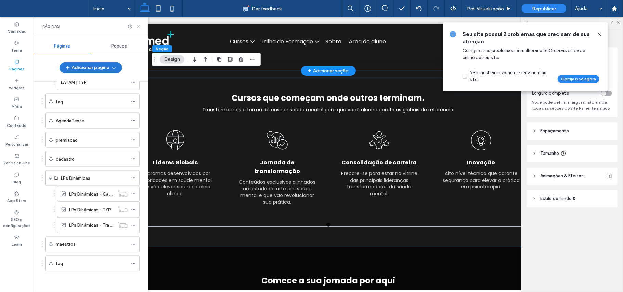
click at [114, 67] on icon "button" at bounding box center [113, 67] width 5 height 5
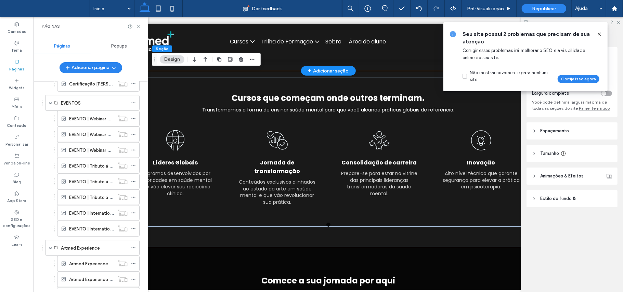
scroll to position [593, 0]
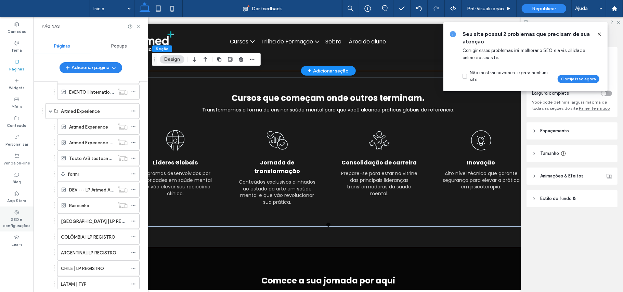
click at [21, 215] on label "SEO e configurações" at bounding box center [17, 222] width 34 height 14
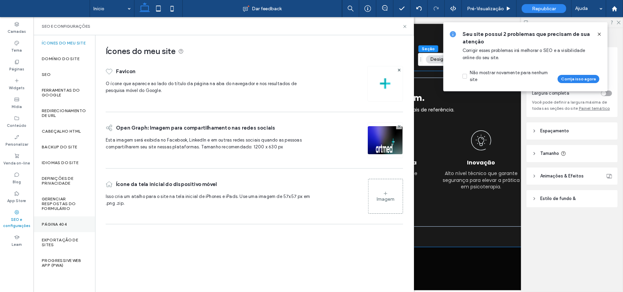
click at [67, 222] on div "Página 404" at bounding box center [65, 225] width 62 height 16
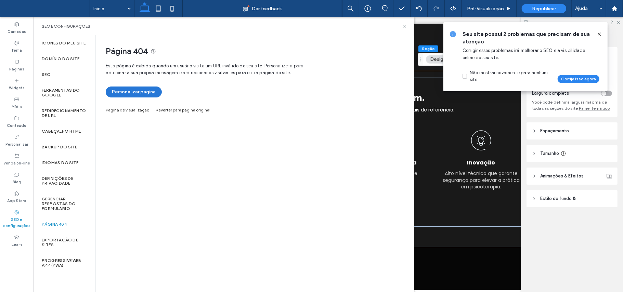
click at [154, 88] on button "Personalizar página" at bounding box center [134, 92] width 56 height 11
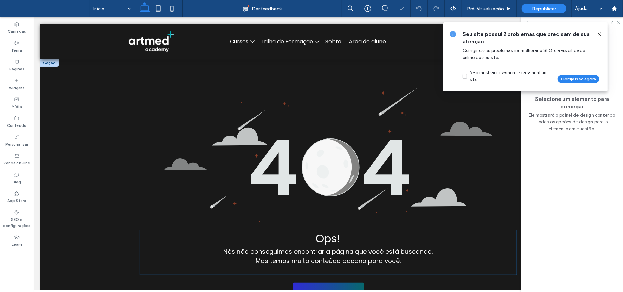
click at [309, 250] on span "Nós não conseguimos encontrar a página que você está buscando." at bounding box center [327, 251] width 209 height 9
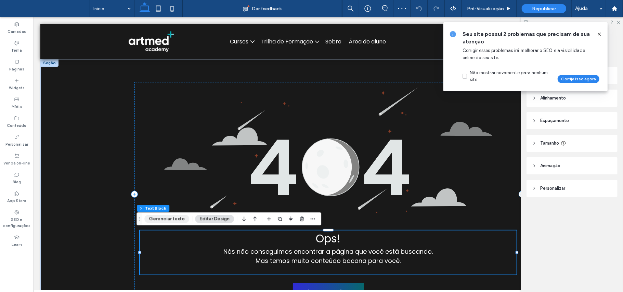
click at [161, 218] on button "Gerenciar texto" at bounding box center [166, 219] width 45 height 8
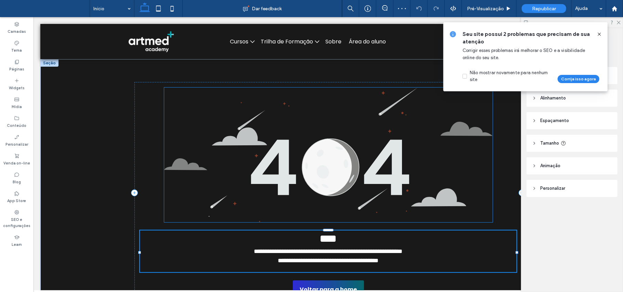
type input "*******"
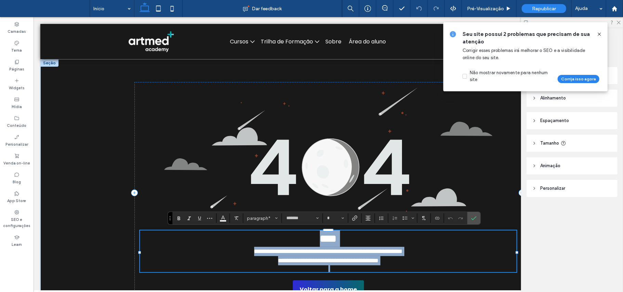
click at [321, 251] on span "**********" at bounding box center [328, 251] width 148 height 6
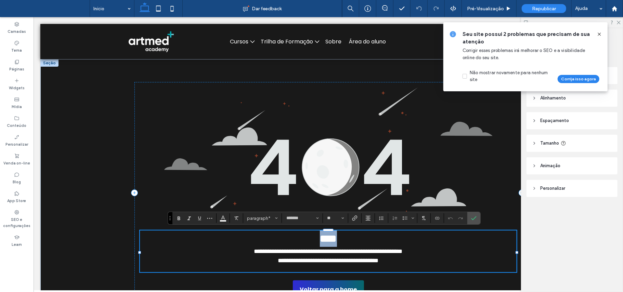
drag, startPoint x: 344, startPoint y: 243, endPoint x: 264, endPoint y: 235, distance: 79.4
click at [264, 235] on p "****" at bounding box center [328, 238] width 377 height 16
type input "**"
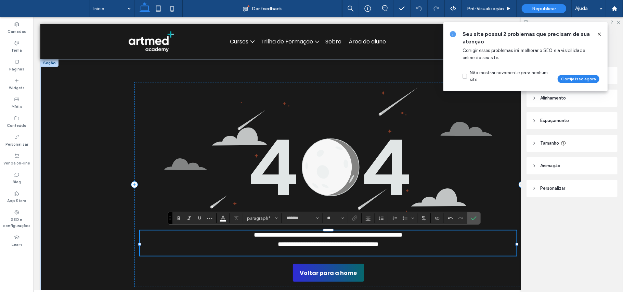
click at [323, 236] on span "**********" at bounding box center [328, 235] width 148 height 6
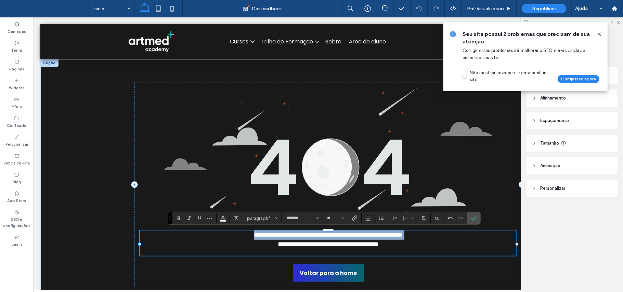
click at [323, 236] on span "**********" at bounding box center [328, 235] width 148 height 6
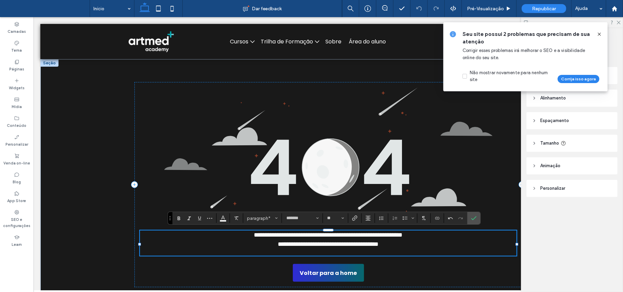
click at [378, 244] on span "**********" at bounding box center [328, 244] width 101 height 6
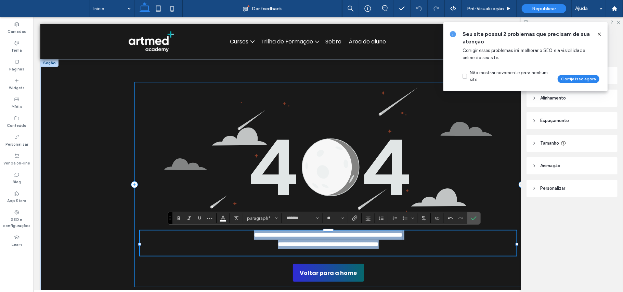
drag, startPoint x: 378, startPoint y: 244, endPoint x: 180, endPoint y: 224, distance: 199.1
click at [180, 224] on div "**********" at bounding box center [328, 184] width 388 height 205
copy div "**********"
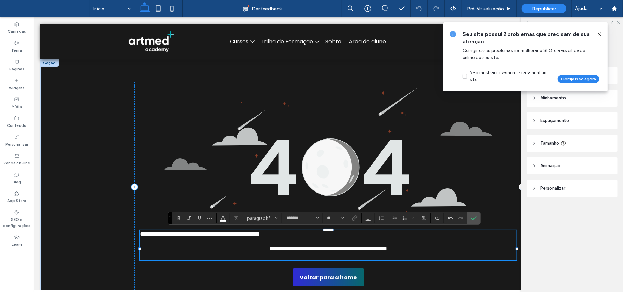
click at [290, 251] on span "**********" at bounding box center [327, 248] width 117 height 6
click at [290, 244] on p at bounding box center [328, 240] width 377 height 7
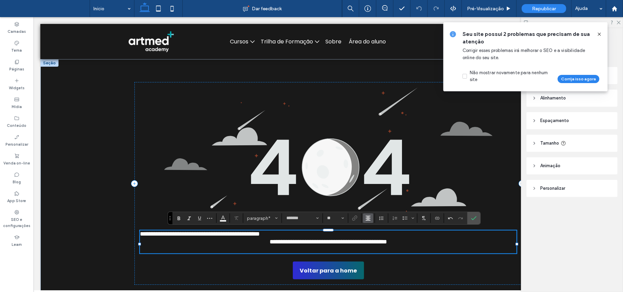
click at [366, 219] on button "Alinhamento" at bounding box center [368, 218] width 10 height 10
click at [378, 184] on label "ui.textEditor.alignment.center" at bounding box center [375, 187] width 24 height 10
click at [427, 242] on p "**********" at bounding box center [328, 241] width 377 height 9
click at [426, 267] on div "**********" at bounding box center [328, 183] width 388 height 203
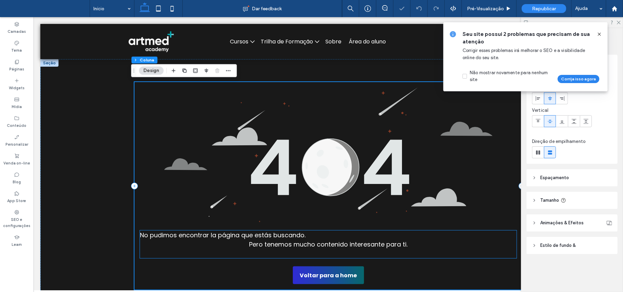
click at [412, 243] on p "Pero tenemos mucho contenido interesante para ti." at bounding box center [328, 243] width 377 height 9
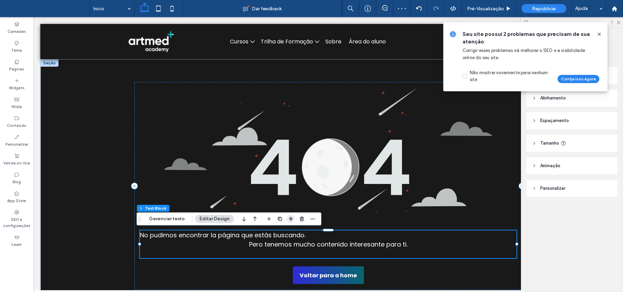
click at [289, 219] on use "button" at bounding box center [291, 219] width 4 height 5
click at [345, 249] on p at bounding box center [328, 253] width 377 height 9
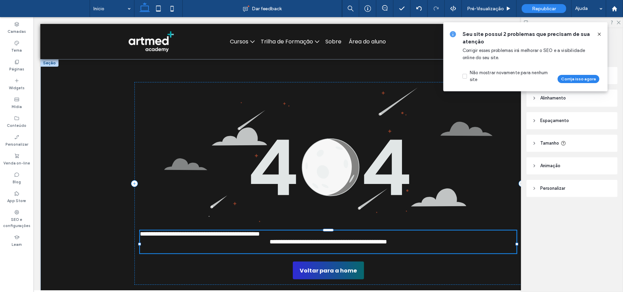
type input "*******"
type input "**"
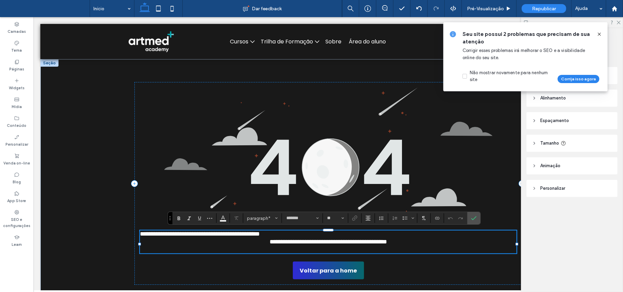
click at [346, 245] on span "**********" at bounding box center [327, 241] width 117 height 6
click at [342, 252] on p at bounding box center [328, 249] width 377 height 7
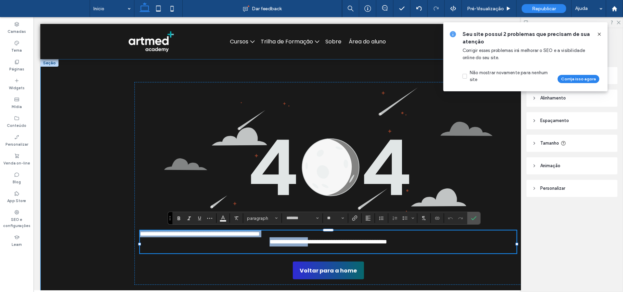
drag, startPoint x: 342, startPoint y: 252, endPoint x: 125, endPoint y: 222, distance: 219.7
click at [125, 222] on div "**********" at bounding box center [328, 183] width 411 height 249
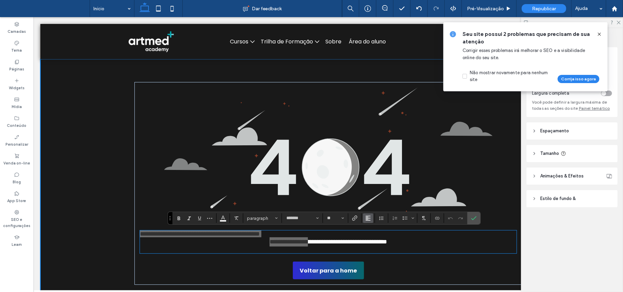
click at [373, 218] on button "Alinhamento" at bounding box center [368, 218] width 10 height 10
click at [370, 182] on label "ui.textEditor.alignment.center" at bounding box center [375, 187] width 24 height 10
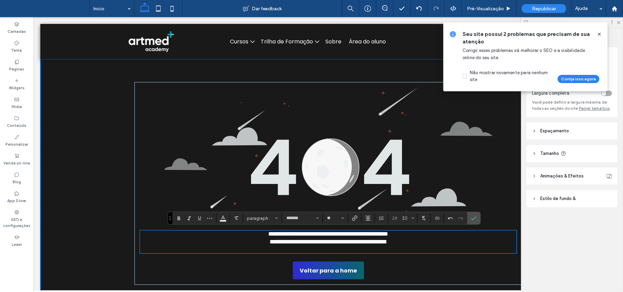
click at [391, 250] on p at bounding box center [328, 249] width 377 height 7
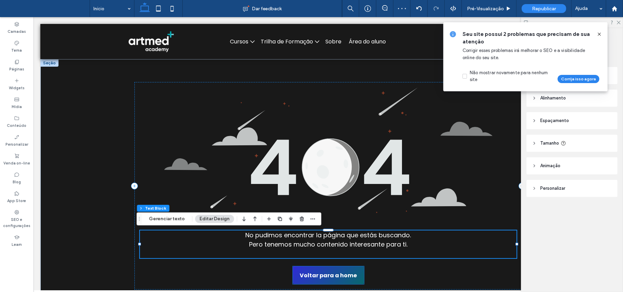
click at [336, 274] on span "Voltar para a home" at bounding box center [327, 275] width 57 height 15
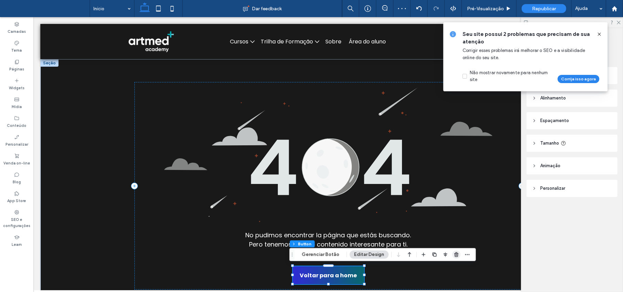
click at [452, 254] on span "button" at bounding box center [456, 255] width 8 height 8
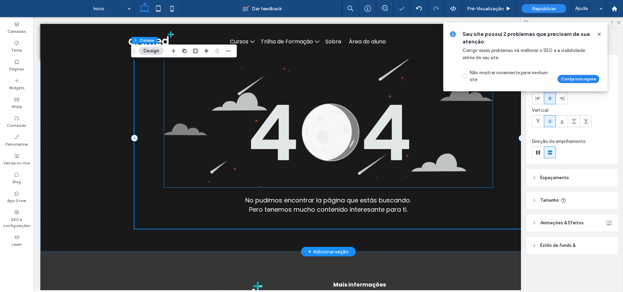
scroll to position [46, 0]
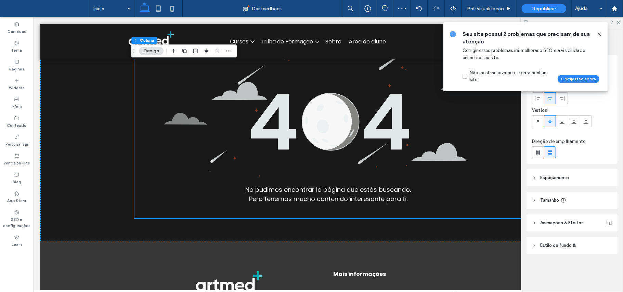
click at [597, 29] on div "Seu site possui 2 problemas que precisam de sua atenção Corrigir esses problema…" at bounding box center [525, 56] width 164 height 69
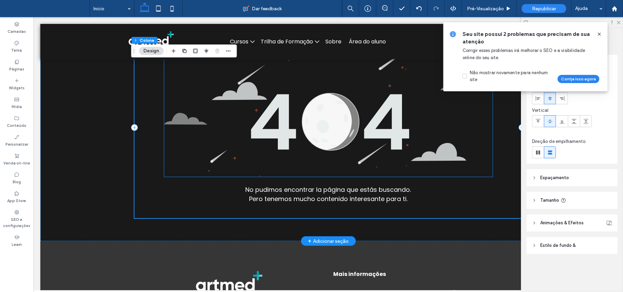
click at [248, 138] on img at bounding box center [328, 109] width 328 height 135
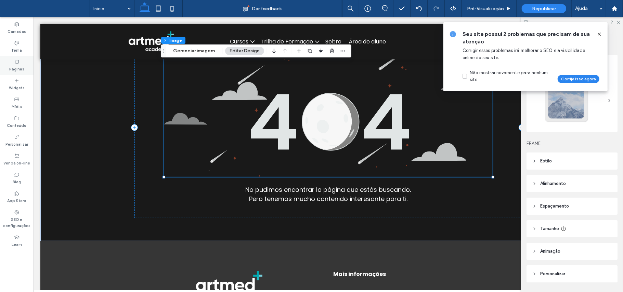
click at [16, 61] on icon at bounding box center [16, 61] width 5 height 5
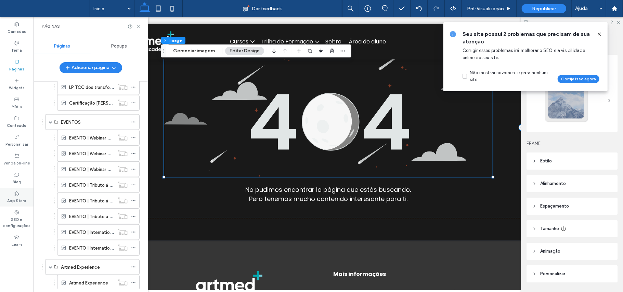
scroll to position [547, 0]
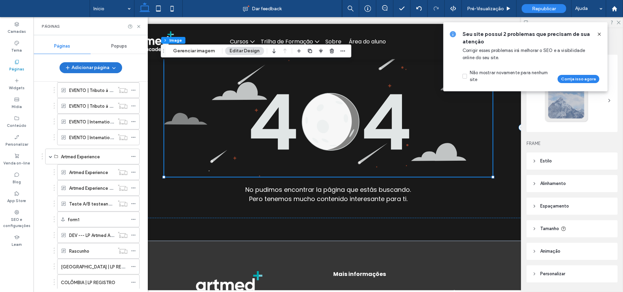
click at [99, 69] on button "Adicionar página" at bounding box center [91, 67] width 63 height 11
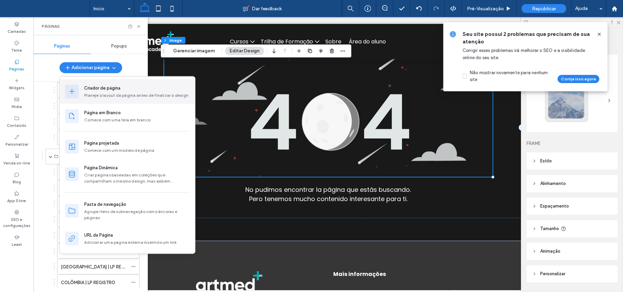
click at [104, 92] on div "Planeje o layout da página antes de finalizar o design" at bounding box center [136, 95] width 105 height 6
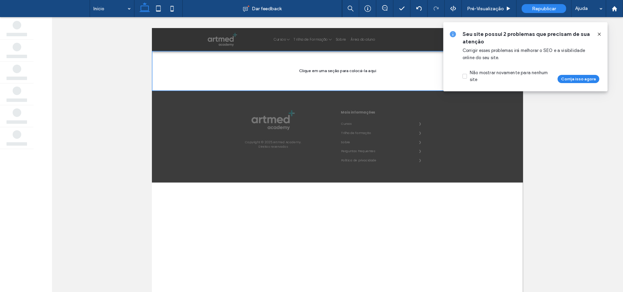
scroll to position [0, 0]
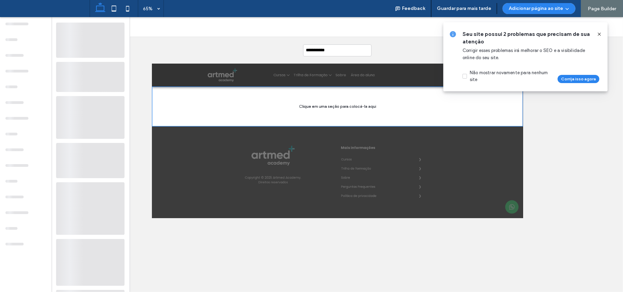
click at [601, 36] on icon at bounding box center [599, 33] width 5 height 5
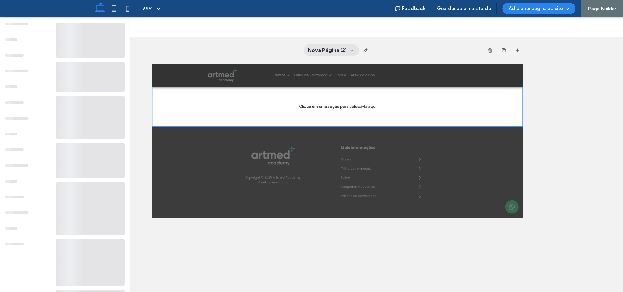
click at [351, 51] on icon at bounding box center [351, 50] width 5 height 5
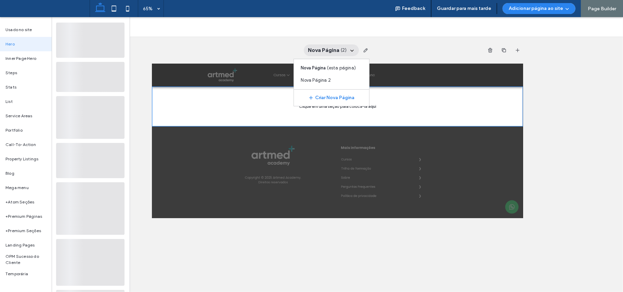
click at [319, 132] on div at bounding box center [437, 130] width 571 height 62
click at [219, 64] on div "Nova Página ( 2 ) Nova Página ( esta página ) Nova Página 2 Criar Nova Página" at bounding box center [337, 50] width 371 height 27
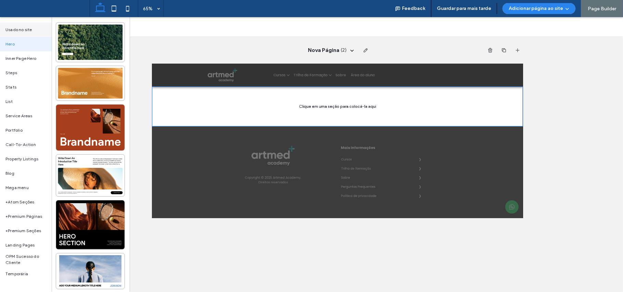
click at [13, 30] on span "Usado no site" at bounding box center [18, 30] width 27 height 6
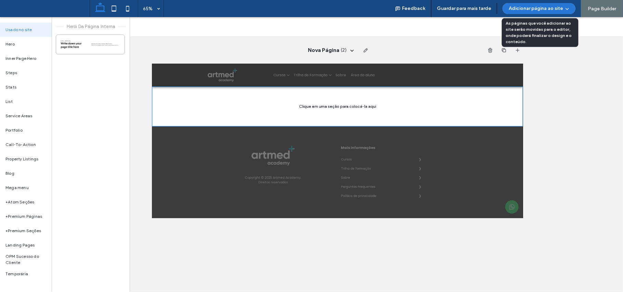
click at [570, 10] on icon "button" at bounding box center [567, 8] width 5 height 5
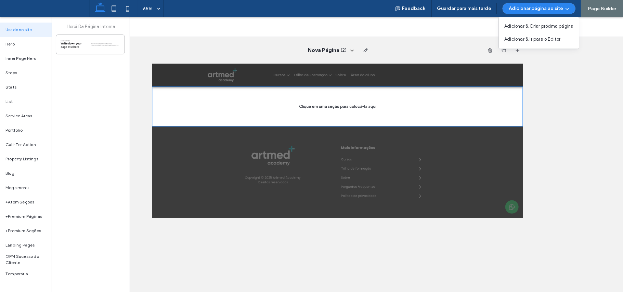
click at [615, 32] on div at bounding box center [376, 27] width 493 height 20
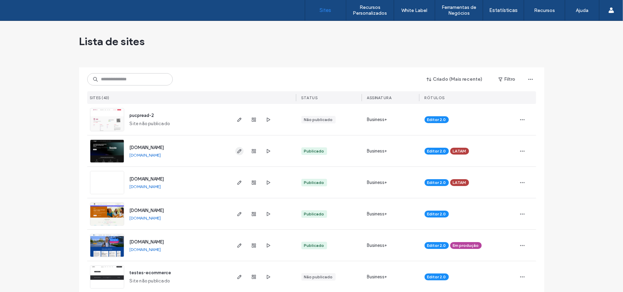
click at [237, 151] on icon "button" at bounding box center [239, 150] width 5 height 5
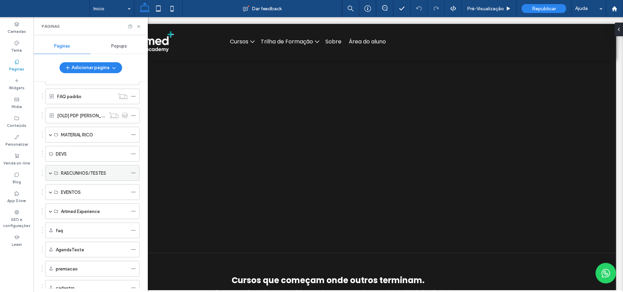
scroll to position [253, 0]
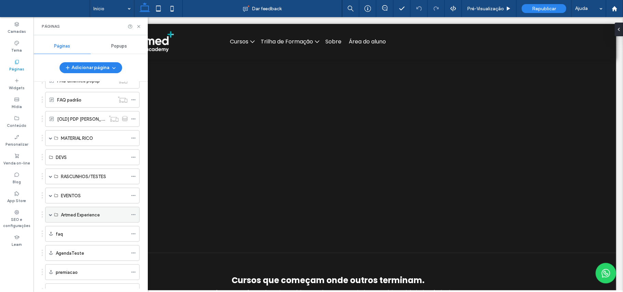
click at [48, 214] on div "Artmed Experience" at bounding box center [92, 215] width 94 height 16
click at [54, 222] on div "Artmed Experience" at bounding box center [92, 215] width 94 height 16
click at [50, 217] on span at bounding box center [50, 214] width 3 height 3
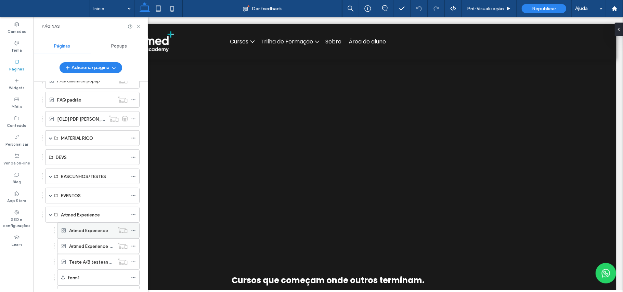
click at [132, 233] on icon at bounding box center [133, 230] width 5 height 5
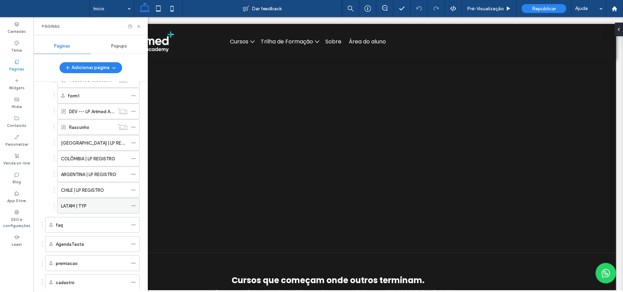
scroll to position [436, 0]
click at [134, 145] on icon at bounding box center [133, 142] width 5 height 5
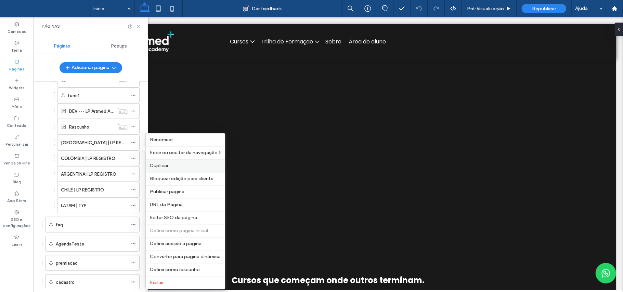
click at [166, 166] on span "Duplicar" at bounding box center [159, 166] width 18 height 6
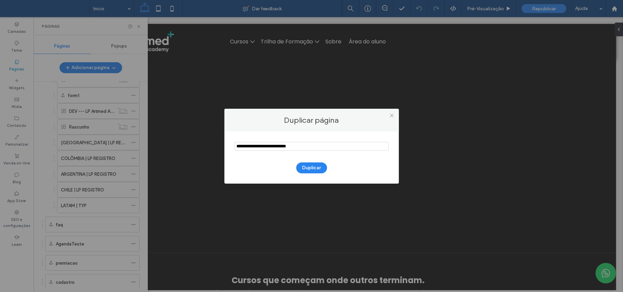
click at [272, 146] on input "notEmpty" at bounding box center [312, 146] width 154 height 9
type input "***"
click at [316, 170] on button "Duplicar" at bounding box center [311, 168] width 31 height 11
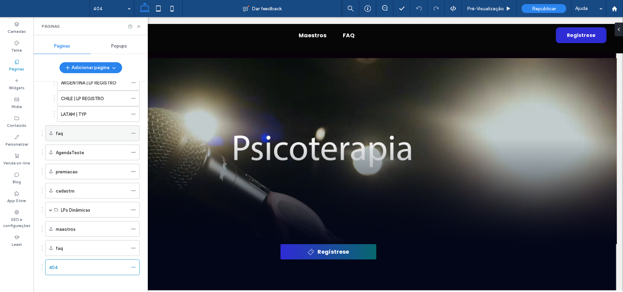
scroll to position [539, 0]
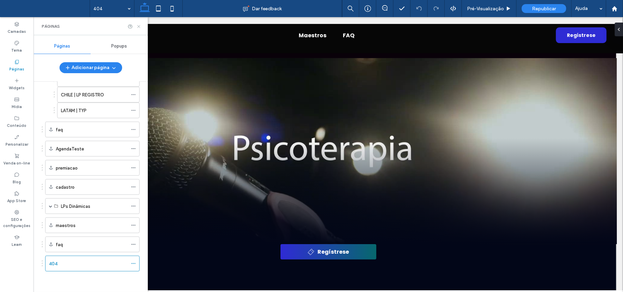
click at [139, 25] on icon at bounding box center [138, 26] width 5 height 5
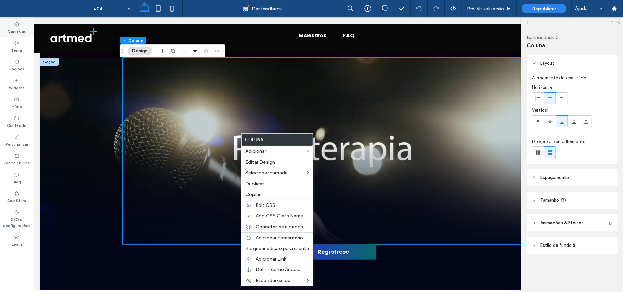
click at [7, 22] on div "Camadas" at bounding box center [17, 27] width 34 height 19
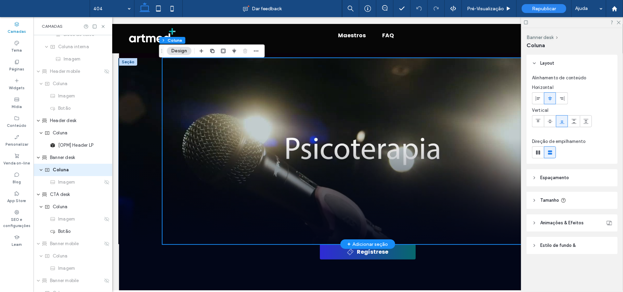
scroll to position [185, 0]
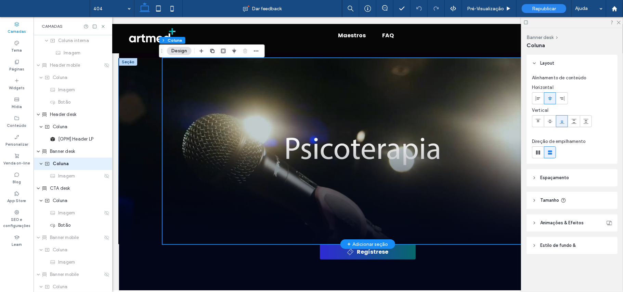
click at [130, 120] on div at bounding box center [367, 151] width 498 height 186
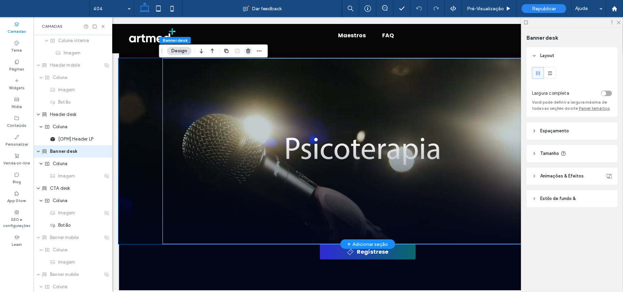
click at [249, 53] on icon "button" at bounding box center [248, 50] width 5 height 5
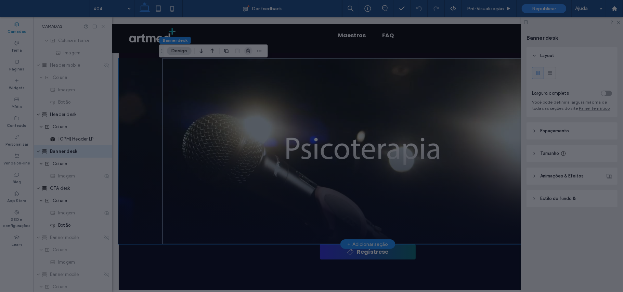
scroll to position [173, 0]
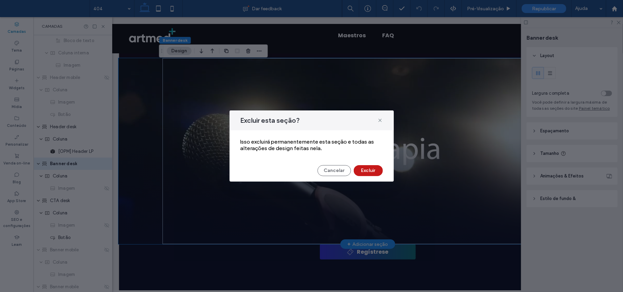
drag, startPoint x: 377, startPoint y: 174, endPoint x: 125, endPoint y: 80, distance: 268.4
click at [377, 174] on button "Excluir" at bounding box center [368, 170] width 29 height 11
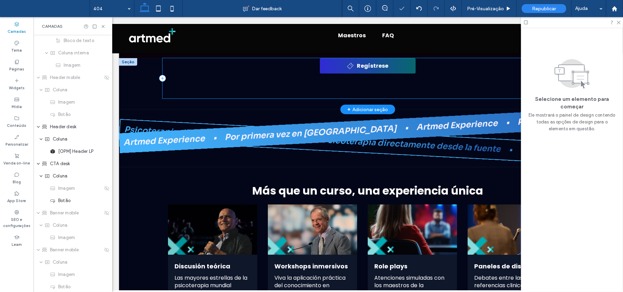
click at [239, 83] on div "Regístrese" at bounding box center [367, 78] width 411 height 40
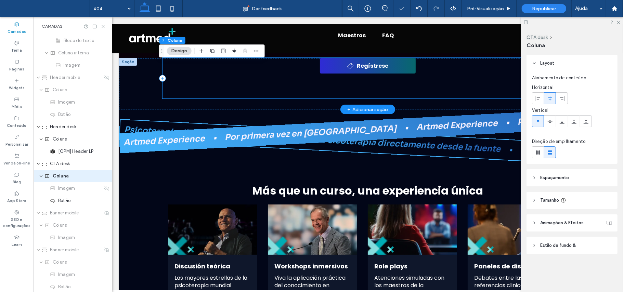
scroll to position [185, 0]
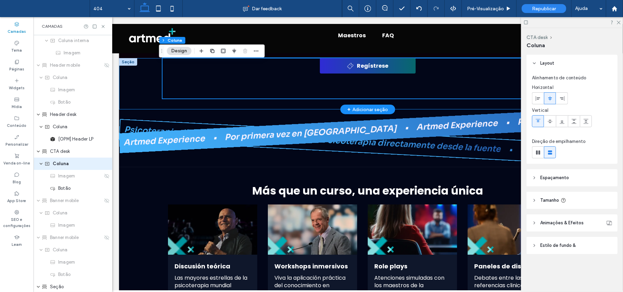
click at [126, 92] on div "Regístrese" at bounding box center [367, 83] width 497 height 51
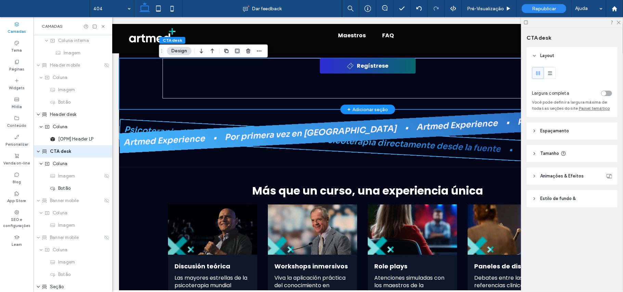
scroll to position [173, 0]
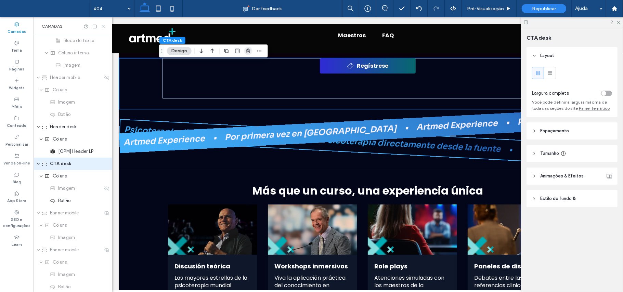
click at [249, 52] on icon "button" at bounding box center [248, 50] width 5 height 5
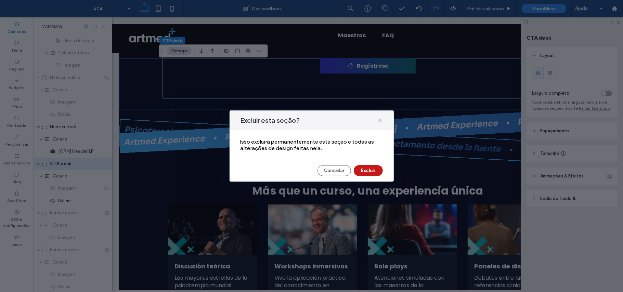
drag, startPoint x: 371, startPoint y: 170, endPoint x: 118, endPoint y: 34, distance: 286.9
click at [371, 170] on button "Excluir" at bounding box center [368, 170] width 29 height 11
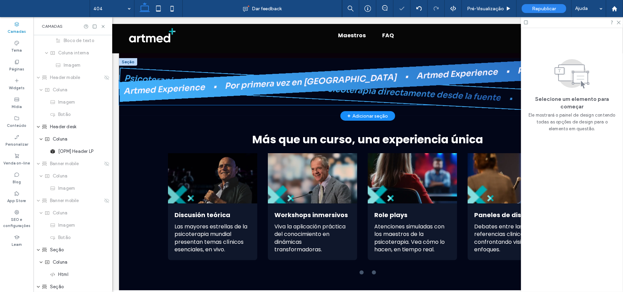
click at [246, 69] on section "Psicoterapia directamente desde la fuente • Psicoterapia directamente desde la …" at bounding box center [367, 88] width 497 height 82
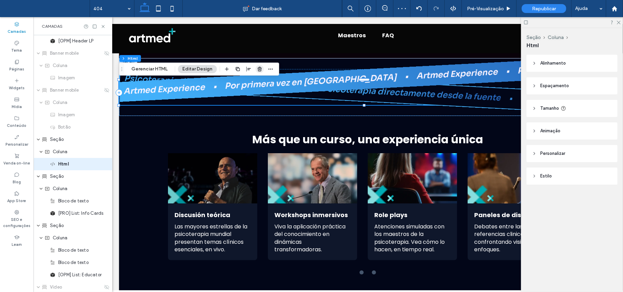
scroll to position [284, 0]
drag, startPoint x: 261, startPoint y: 68, endPoint x: 201, endPoint y: 84, distance: 61.8
click at [261, 68] on use "button" at bounding box center [260, 69] width 4 height 4
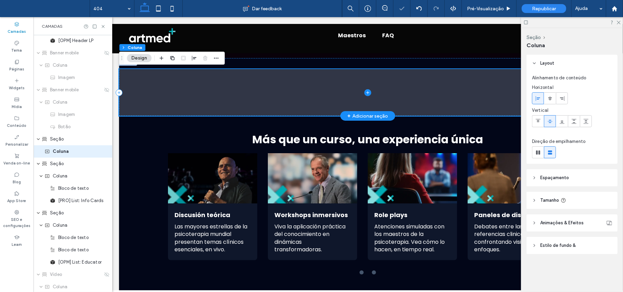
scroll to position [272, 0]
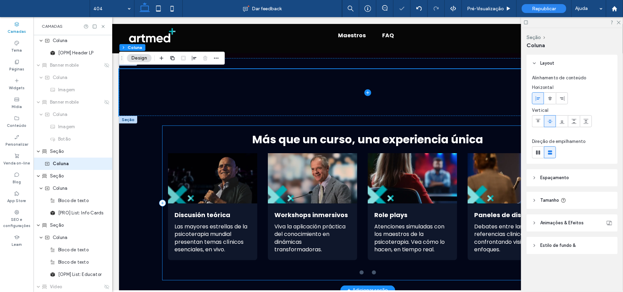
click at [181, 128] on div "Más que un curso, una experiencia única Discusión teórica Las mayores estrellas…" at bounding box center [367, 203] width 411 height 154
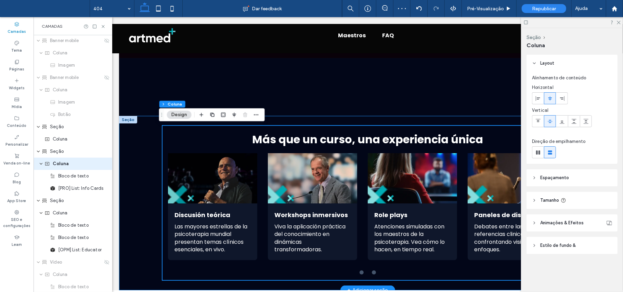
click at [126, 137] on div "Más que un curso, una experiencia única Discusión teórica Las mayores estrellas…" at bounding box center [367, 203] width 497 height 174
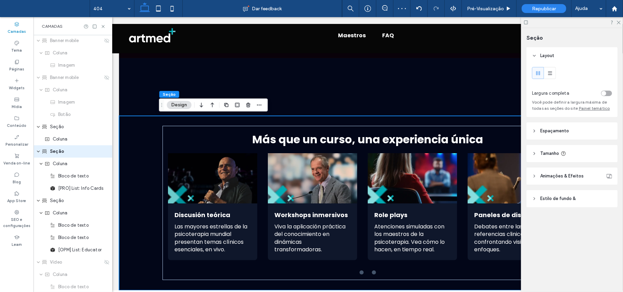
scroll to position [284, 0]
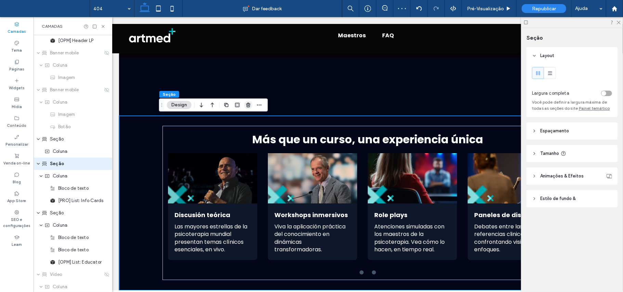
click at [249, 105] on use "button" at bounding box center [248, 105] width 4 height 4
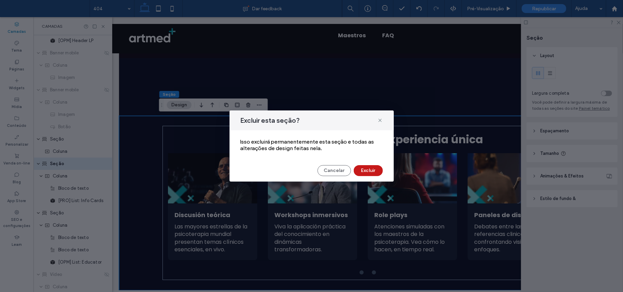
click at [361, 171] on button "Excluir" at bounding box center [368, 170] width 29 height 11
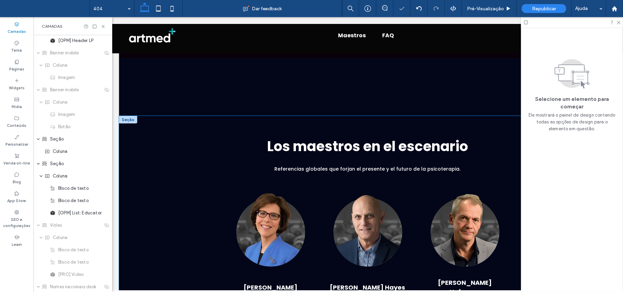
click at [124, 124] on div "Los maestros en el escenario Referencias globales que forjan el presente y el f…" at bounding box center [367, 231] width 497 height 230
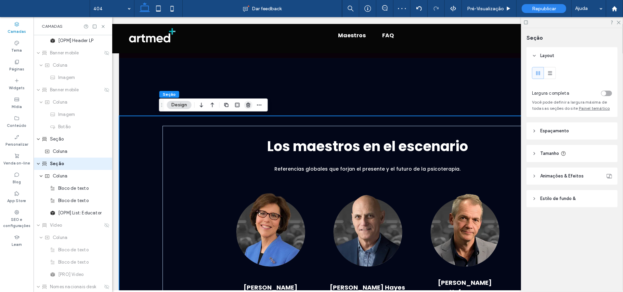
click at [246, 103] on icon "button" at bounding box center [248, 104] width 5 height 5
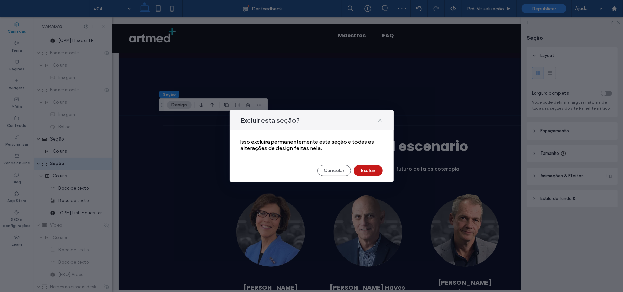
click at [376, 172] on button "Excluir" at bounding box center [368, 170] width 29 height 11
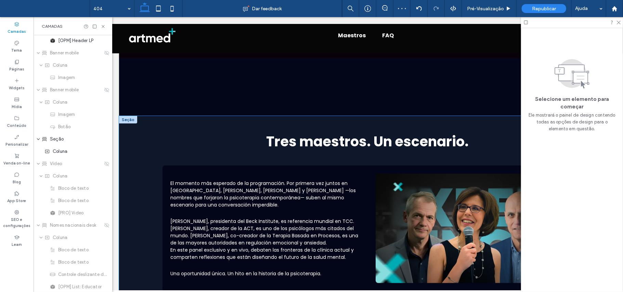
click at [149, 130] on div "Tres maestros. Un escenario. El momento más esperado de la programación. Por pr…" at bounding box center [367, 208] width 497 height 185
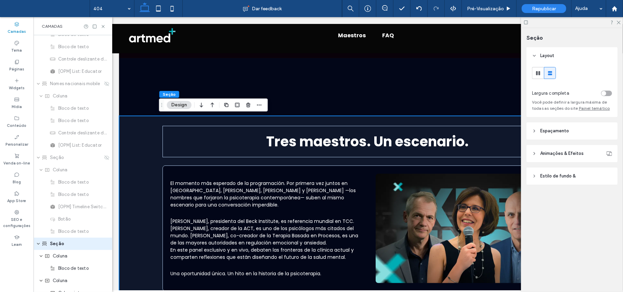
scroll to position [580, 0]
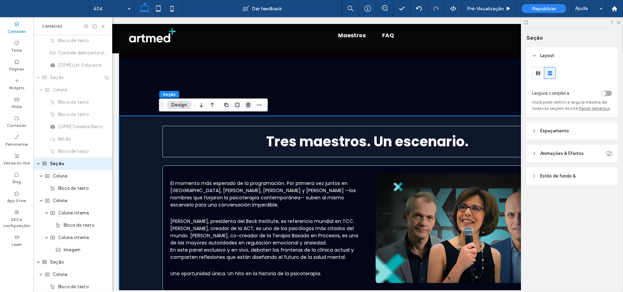
click at [246, 103] on icon "button" at bounding box center [248, 104] width 5 height 5
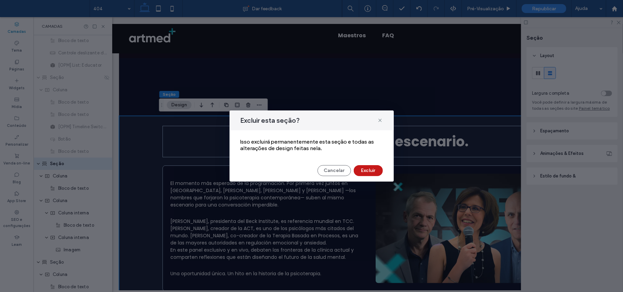
click at [365, 174] on button "Excluir" at bounding box center [368, 170] width 29 height 11
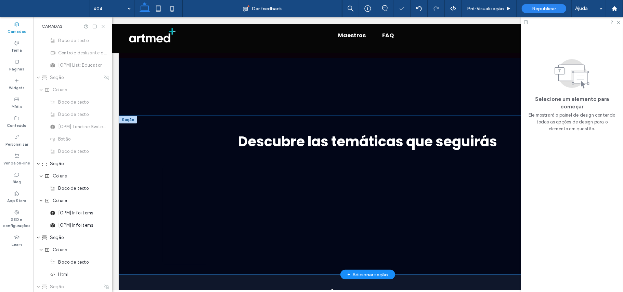
click at [131, 126] on div "Descubre las temáticas que seguirás Terapias Cognitivas y Conductuales Terapia …" at bounding box center [367, 195] width 497 height 159
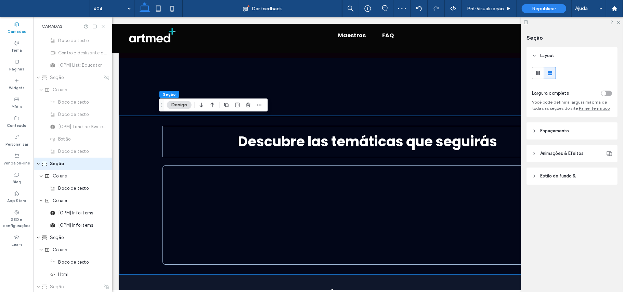
click at [242, 103] on div at bounding box center [242, 105] width 41 height 12
click at [246, 103] on icon "button" at bounding box center [248, 104] width 5 height 5
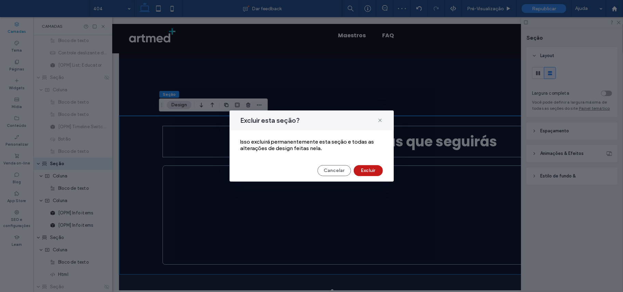
drag, startPoint x: 375, startPoint y: 170, endPoint x: 177, endPoint y: 157, distance: 198.5
click at [375, 170] on button "Excluir" at bounding box center [368, 170] width 29 height 11
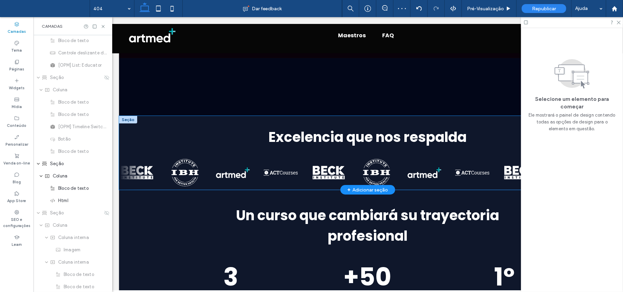
click at [141, 121] on div "Excelencia que nos respalda" at bounding box center [367, 153] width 497 height 74
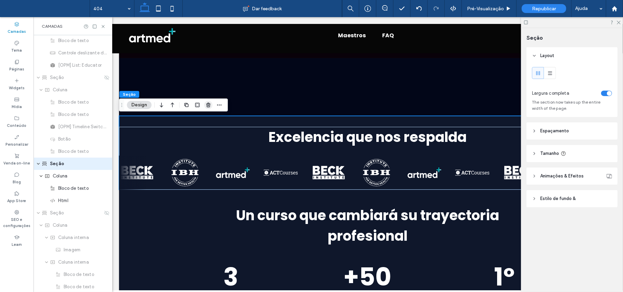
click at [206, 107] on icon "button" at bounding box center [208, 104] width 5 height 5
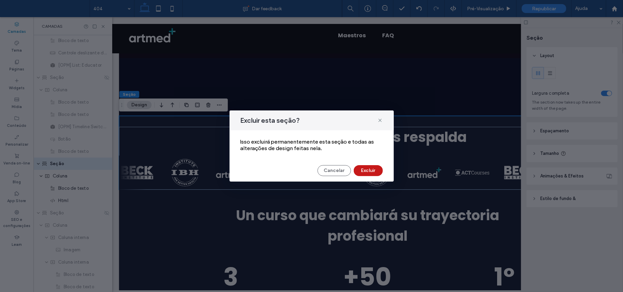
click at [361, 167] on button "Excluir" at bounding box center [368, 170] width 29 height 11
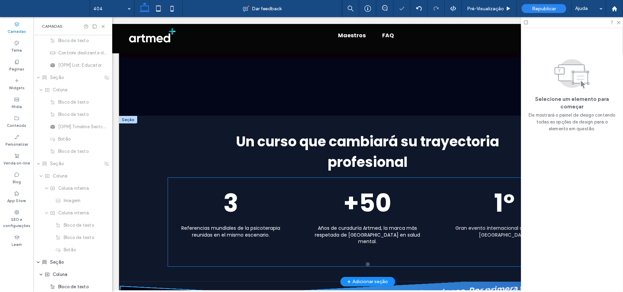
click at [183, 188] on h3 "3" at bounding box center [230, 202] width 109 height 37
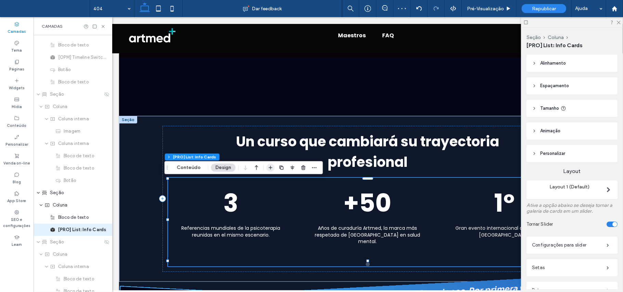
scroll to position [715, 0]
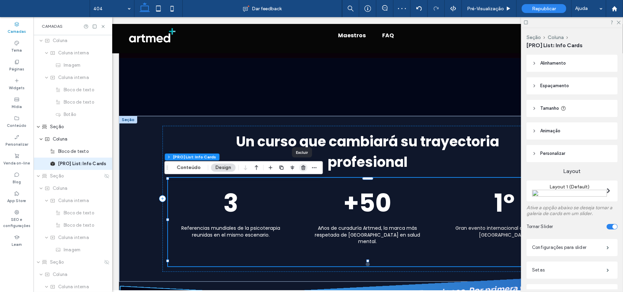
click at [301, 167] on icon "button" at bounding box center [303, 167] width 5 height 5
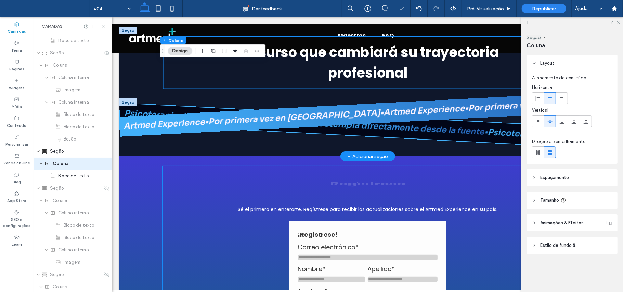
scroll to position [91, 0]
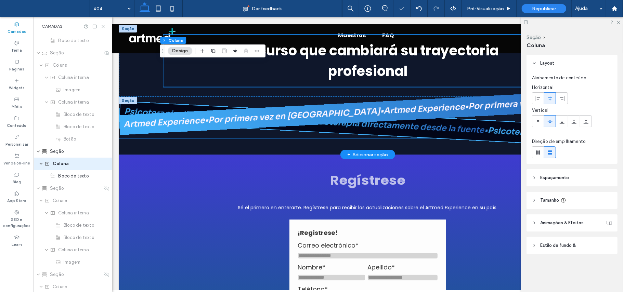
click at [154, 102] on section "Psicoterapia directamente desde la fuente • Psicoterapia directamente desde la …" at bounding box center [367, 121] width 497 height 82
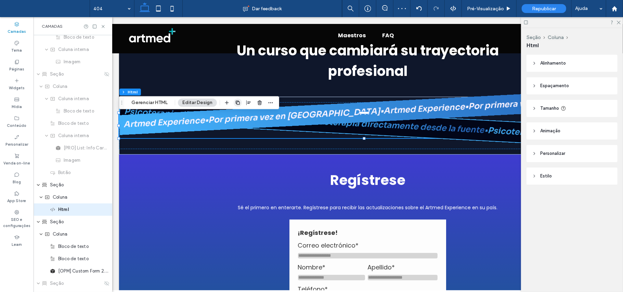
scroll to position [937, 0]
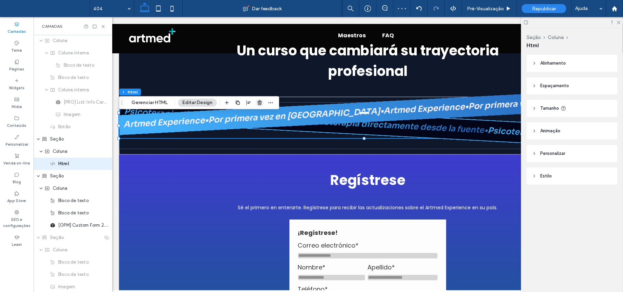
click at [262, 103] on icon "button" at bounding box center [259, 102] width 5 height 5
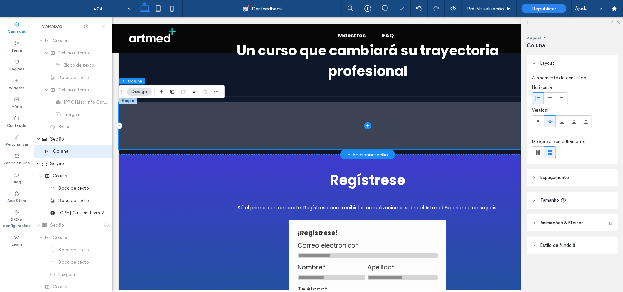
scroll to position [924, 0]
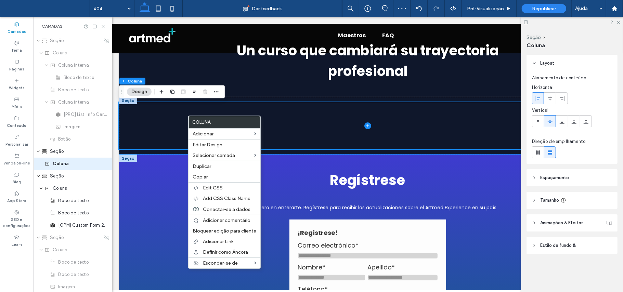
click at [145, 208] on div "**********" at bounding box center [367, 295] width 497 height 282
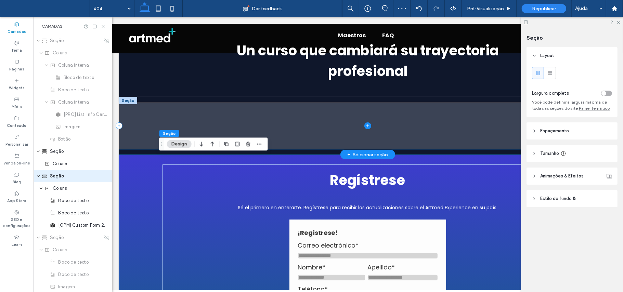
scroll to position [937, 0]
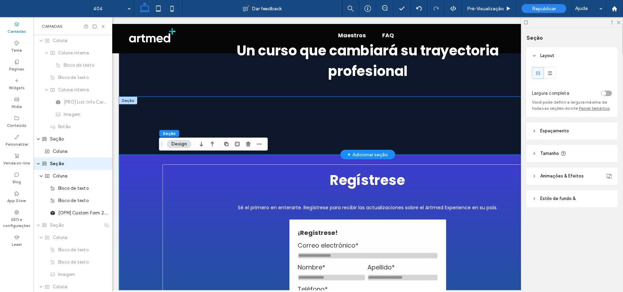
click at [173, 100] on div at bounding box center [367, 125] width 497 height 58
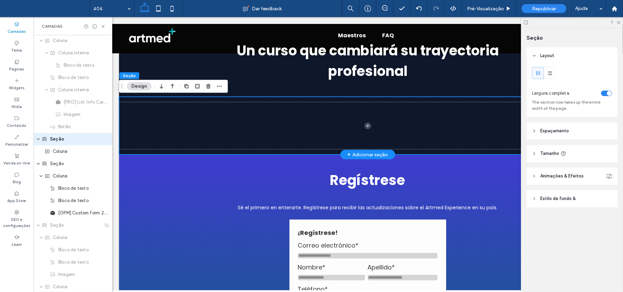
scroll to position [912, 0]
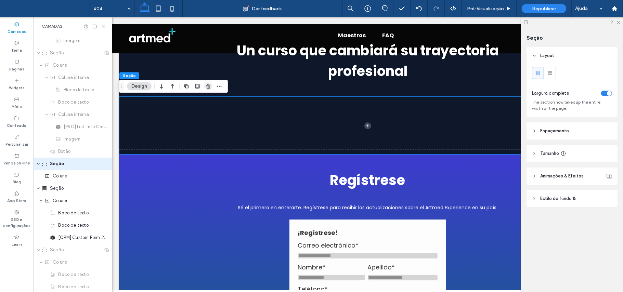
click at [207, 87] on use "button" at bounding box center [208, 86] width 4 height 4
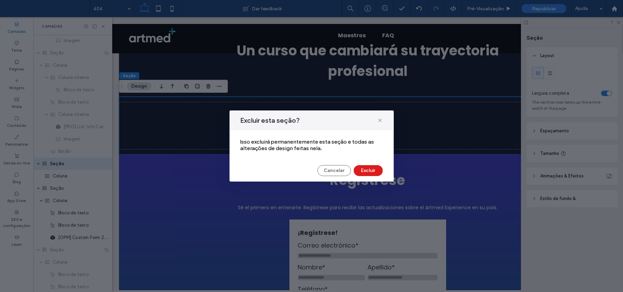
click at [349, 166] on div "Cancelar Excluir" at bounding box center [312, 170] width 142 height 11
drag, startPoint x: 366, startPoint y: 171, endPoint x: 254, endPoint y: 154, distance: 113.5
click at [366, 171] on button "Excluir" at bounding box center [368, 170] width 29 height 11
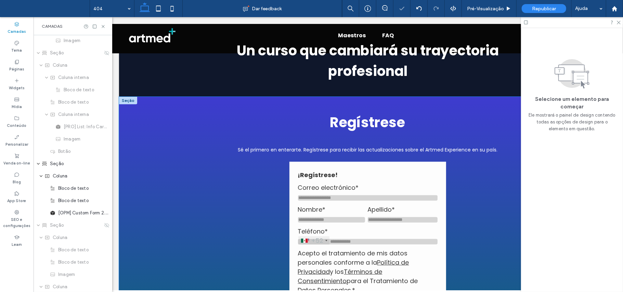
click at [146, 107] on div "**********" at bounding box center [367, 237] width 497 height 282
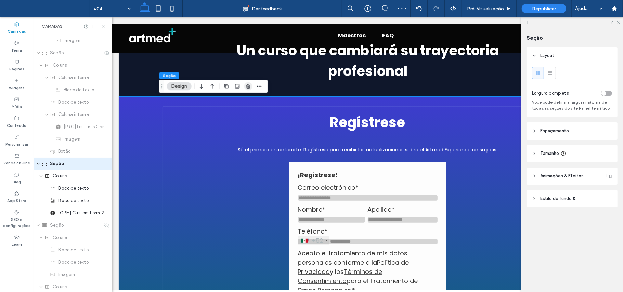
click at [247, 88] on icon "button" at bounding box center [248, 85] width 5 height 5
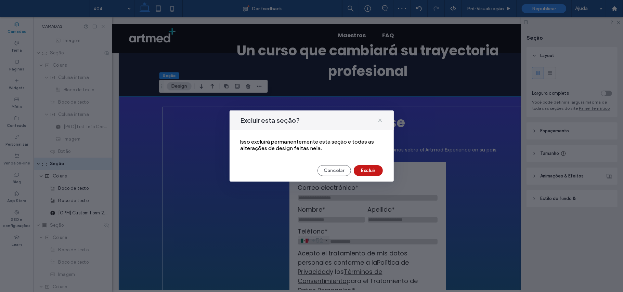
click at [370, 171] on button "Excluir" at bounding box center [368, 170] width 29 height 11
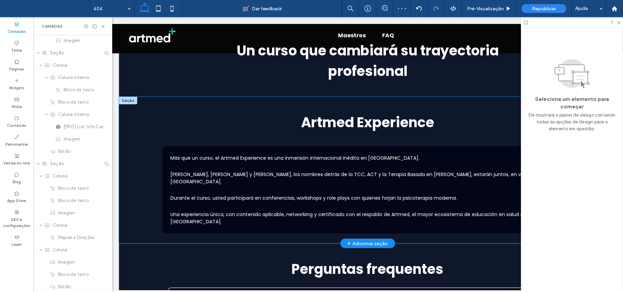
click at [164, 104] on div "Artmed Experience Más que un curso, el Artmed Experience es una inmersión inter…" at bounding box center [367, 169] width 411 height 147
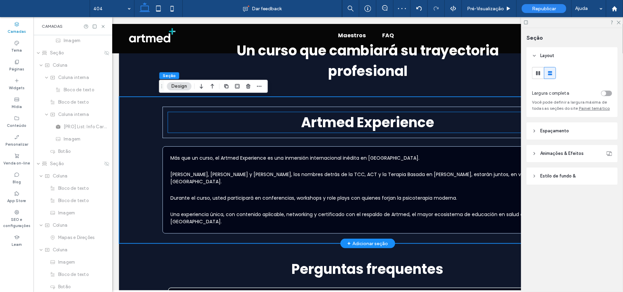
scroll to position [1048, 0]
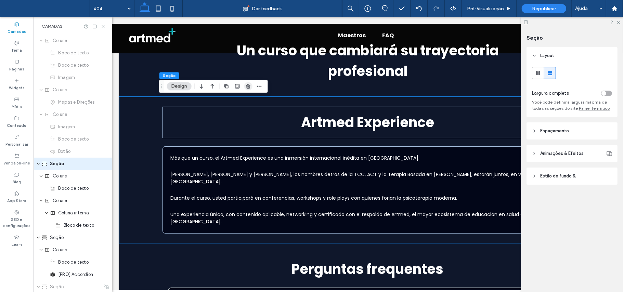
click at [245, 86] on span "button" at bounding box center [248, 86] width 8 height 8
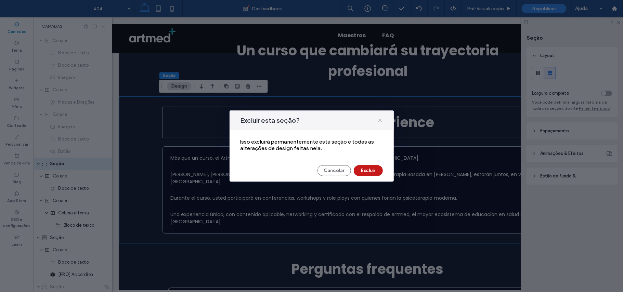
click at [374, 170] on button "Excluir" at bounding box center [368, 170] width 29 height 11
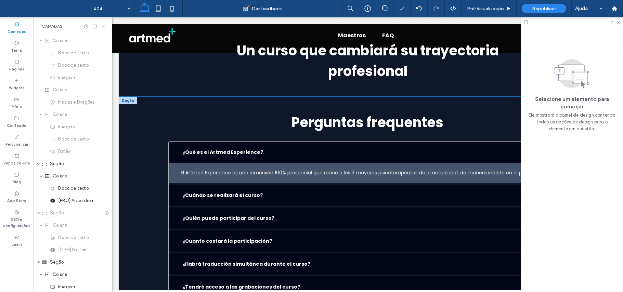
click at [146, 111] on div "Perguntas frequentes ¿Qué es el Artmed Experience? El Artmed Experience es una …" at bounding box center [367, 206] width 497 height 220
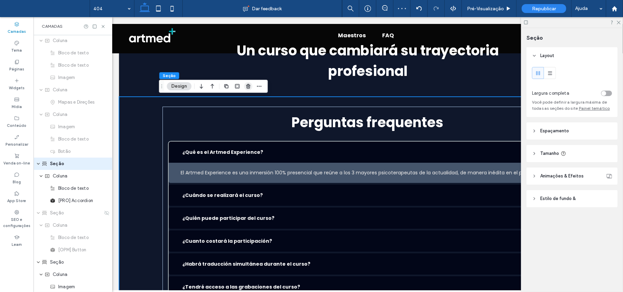
click at [246, 84] on icon "button" at bounding box center [248, 85] width 5 height 5
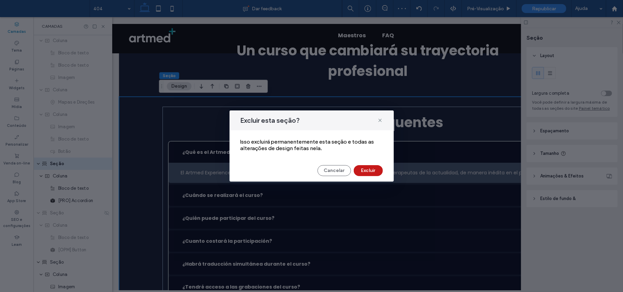
click at [376, 174] on button "Excluir" at bounding box center [368, 170] width 29 height 11
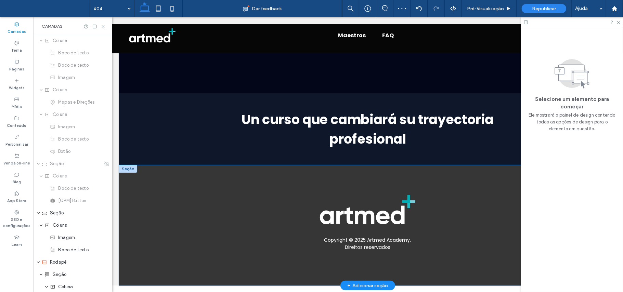
scroll to position [0, 0]
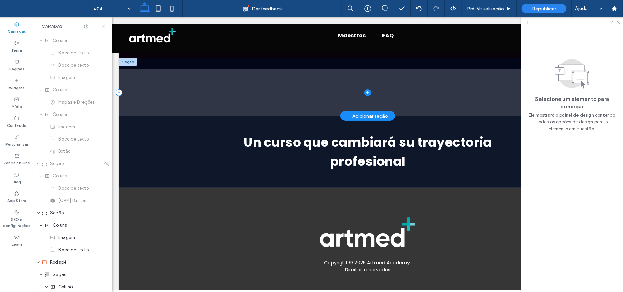
click at [312, 97] on span at bounding box center [367, 92] width 497 height 47
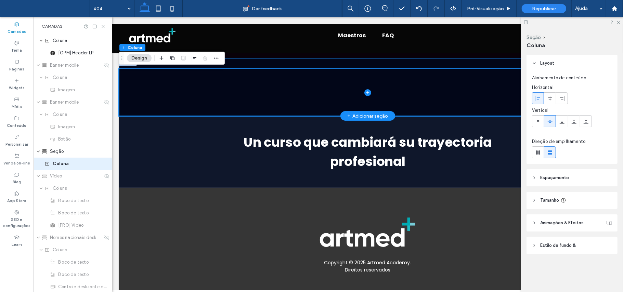
click at [262, 61] on div at bounding box center [367, 87] width 497 height 58
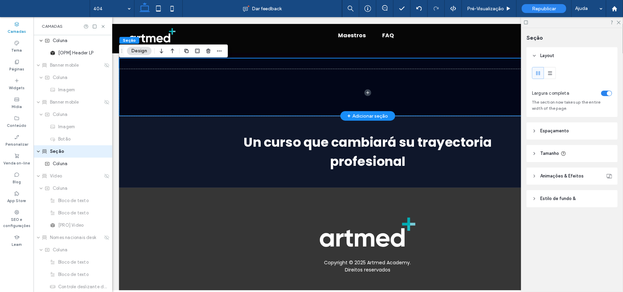
scroll to position [259, 0]
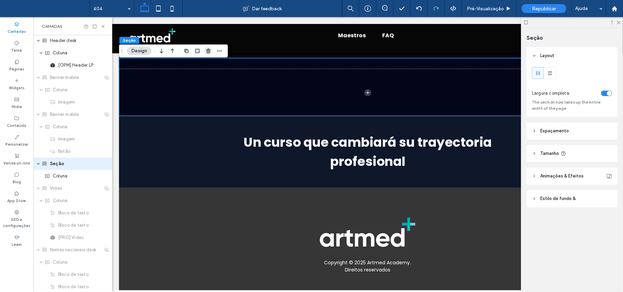
click at [208, 50] on use "button" at bounding box center [208, 51] width 4 height 4
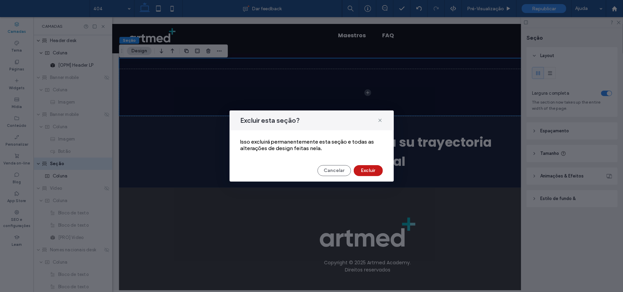
drag, startPoint x: 363, startPoint y: 173, endPoint x: 243, endPoint y: 24, distance: 191.0
click at [363, 173] on button "Excluir" at bounding box center [368, 170] width 29 height 11
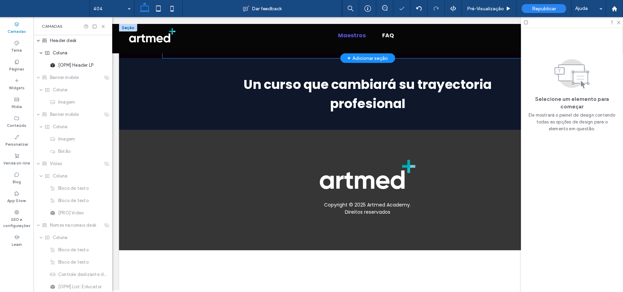
click at [354, 38] on link "Maestros" at bounding box center [352, 35] width 36 height 17
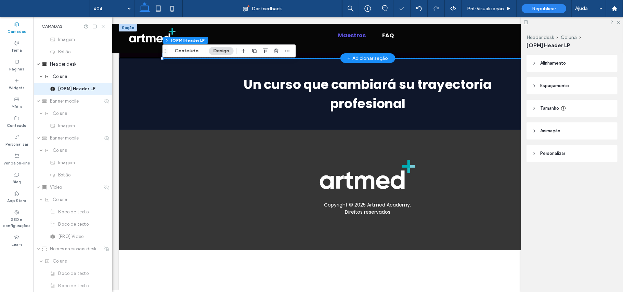
scroll to position [161, 0]
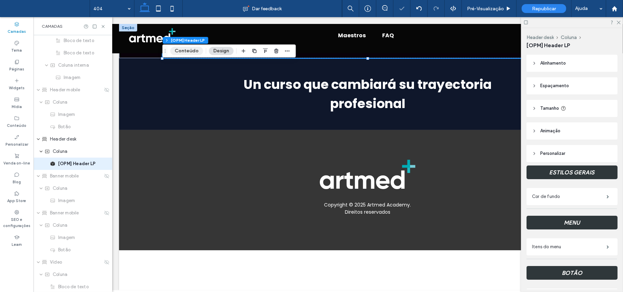
click at [183, 51] on button "Conteúdo" at bounding box center [186, 51] width 33 height 8
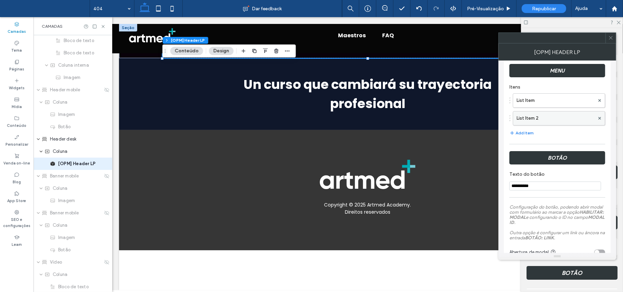
scroll to position [182, 0]
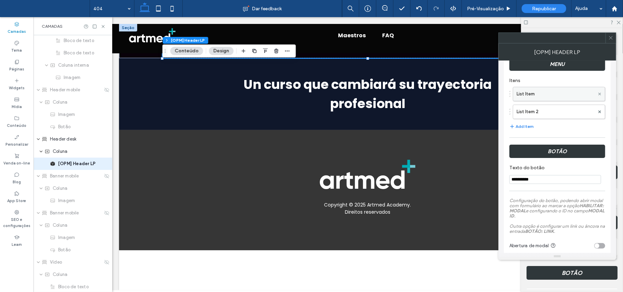
click at [600, 93] on use at bounding box center [599, 93] width 3 height 3
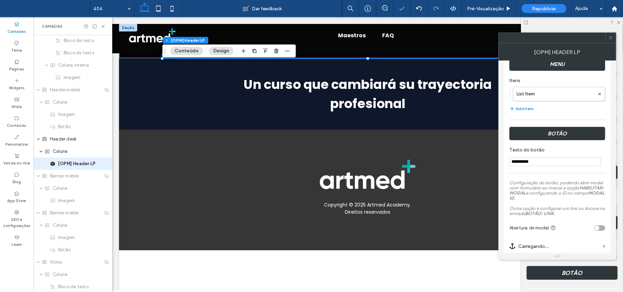
click at [601, 95] on use at bounding box center [599, 93] width 3 height 3
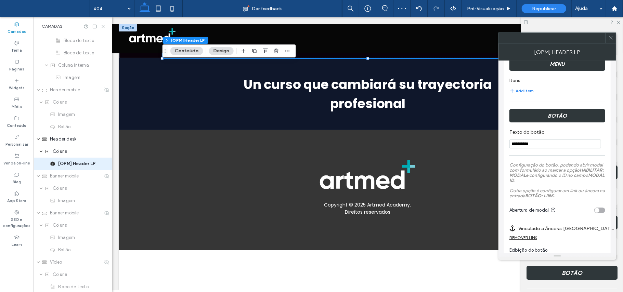
click at [557, 142] on input "**********" at bounding box center [555, 144] width 92 height 9
click at [526, 240] on div "REMOVER LINK" at bounding box center [557, 239] width 96 height 9
click at [531, 235] on div "REMOVER LINK" at bounding box center [523, 237] width 28 height 5
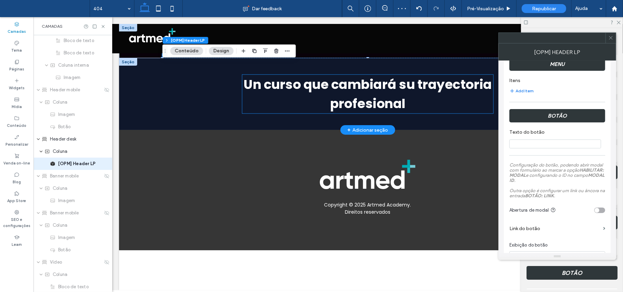
click at [477, 90] on h1 "Un curso que cambiará su trayectoria profesional" at bounding box center [367, 93] width 251 height 39
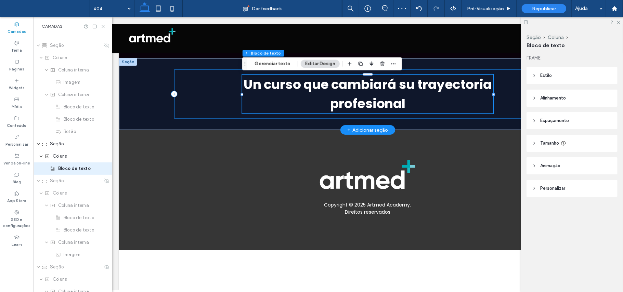
scroll to position [678, 0]
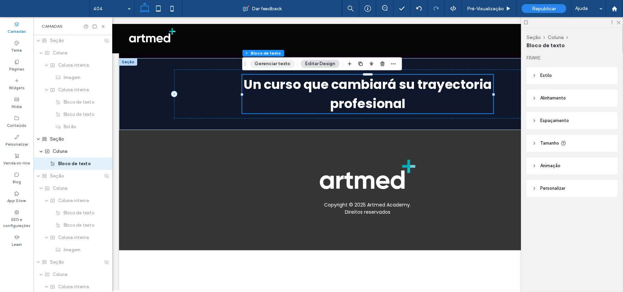
click at [278, 63] on button "Gerenciar texto" at bounding box center [272, 64] width 45 height 8
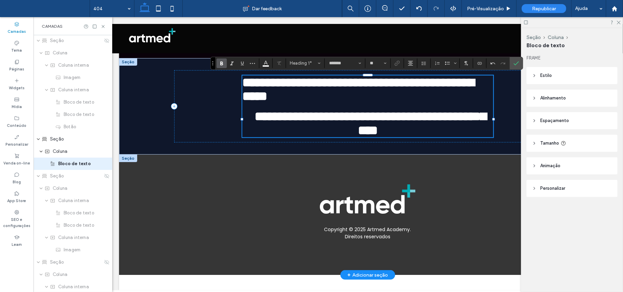
scroll to position [0, 0]
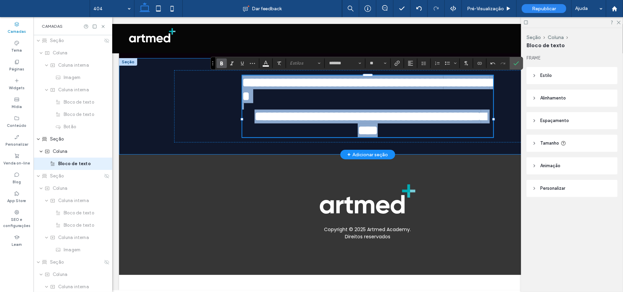
drag, startPoint x: 431, startPoint y: 156, endPoint x: 210, endPoint y: 64, distance: 239.2
click at [210, 64] on div "**********" at bounding box center [367, 106] width 387 height 91
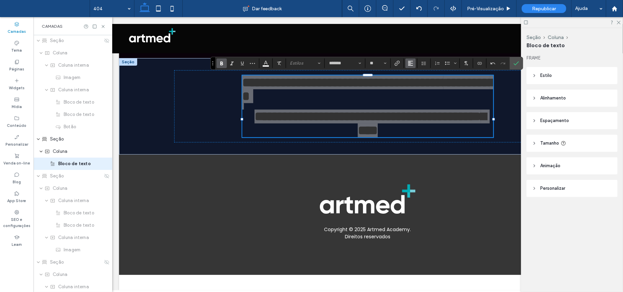
click at [415, 63] on button "Alinhamento" at bounding box center [410, 64] width 10 height 10
click at [420, 83] on div "ui.textEditor.alignment.center" at bounding box center [417, 83] width 9 height 5
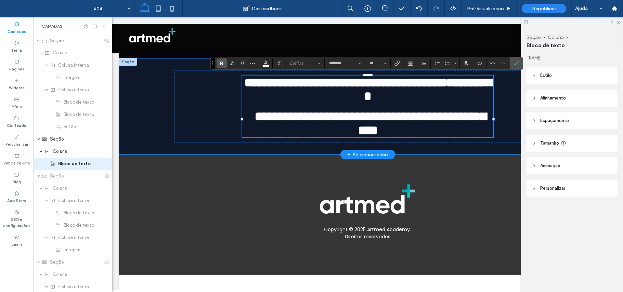
click at [163, 144] on div "**********" at bounding box center [367, 106] width 497 height 96
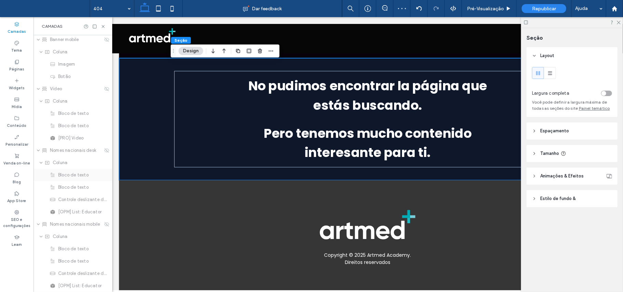
scroll to position [106, 0]
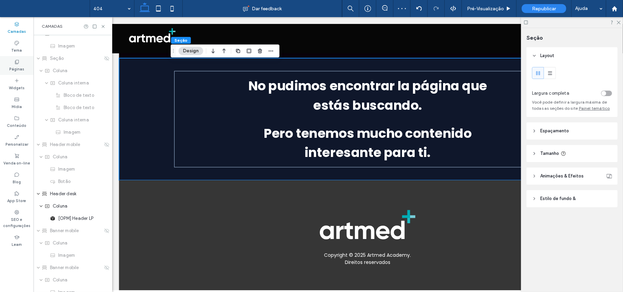
click at [17, 58] on div "Páginas" at bounding box center [17, 65] width 34 height 19
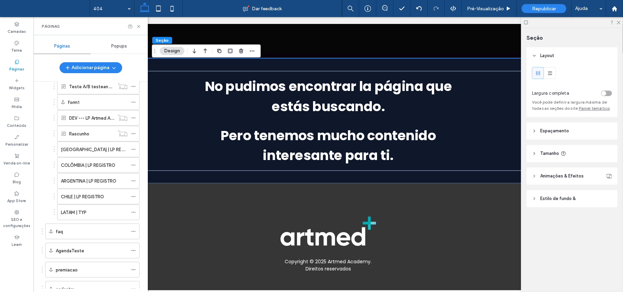
scroll to position [539, 0]
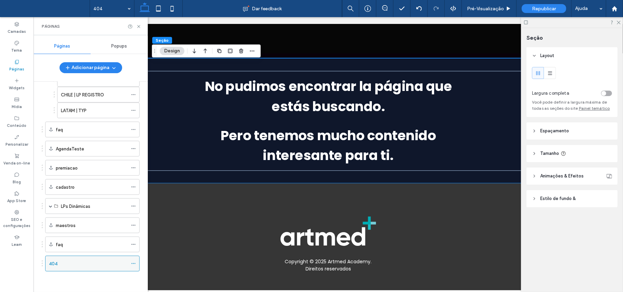
click at [135, 266] on icon at bounding box center [133, 263] width 5 height 5
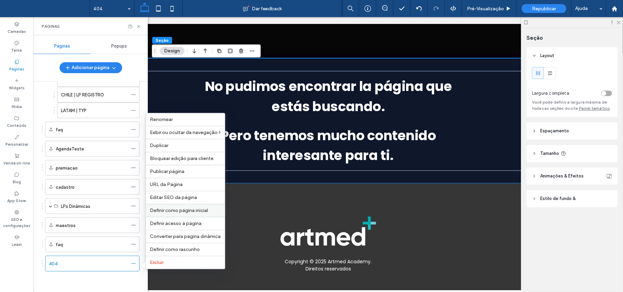
click at [181, 211] on span "Definir como página inicial" at bounding box center [179, 211] width 58 height 6
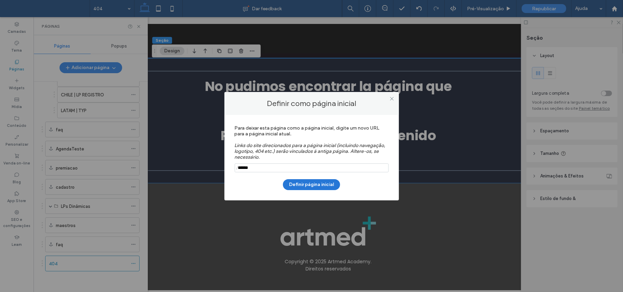
click at [317, 187] on button "Definir página inicial" at bounding box center [311, 184] width 57 height 11
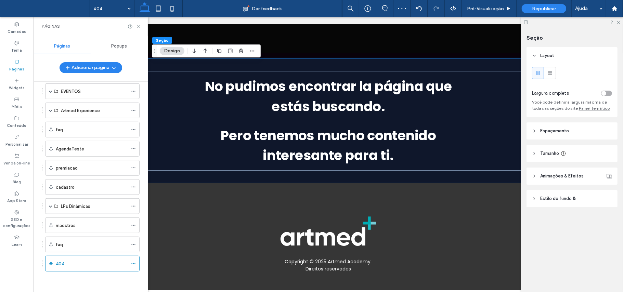
scroll to position [363, 0]
click at [133, 261] on icon at bounding box center [133, 263] width 5 height 5
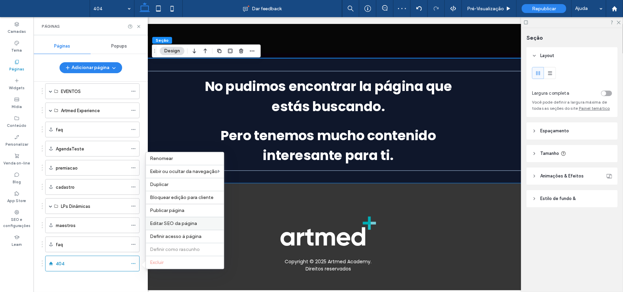
click at [190, 222] on span "Editar SEO da página" at bounding box center [173, 224] width 47 height 6
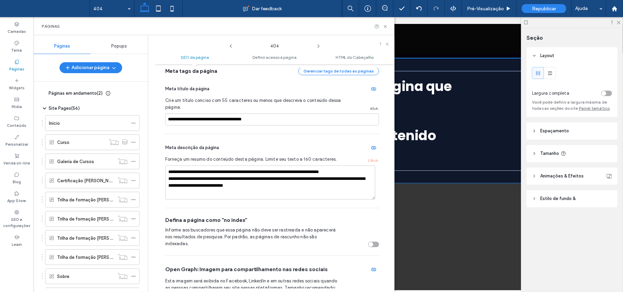
scroll to position [46, 0]
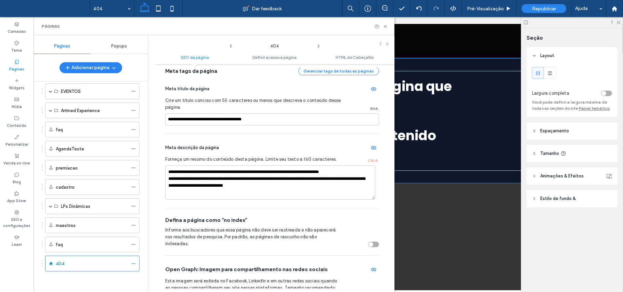
click at [372, 242] on div "toggle" at bounding box center [373, 244] width 11 height 5
drag, startPoint x: 385, startPoint y: 26, endPoint x: 358, endPoint y: 9, distance: 32.2
click at [385, 26] on use at bounding box center [385, 26] width 3 height 3
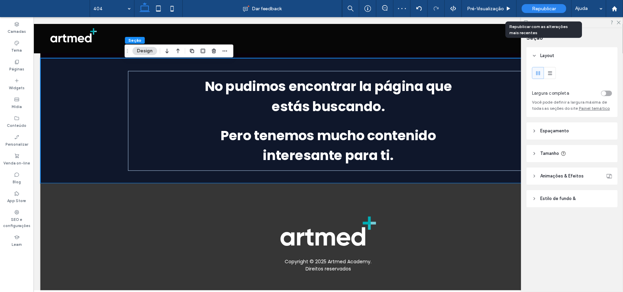
click at [547, 8] on span "Republicar" at bounding box center [544, 9] width 24 height 6
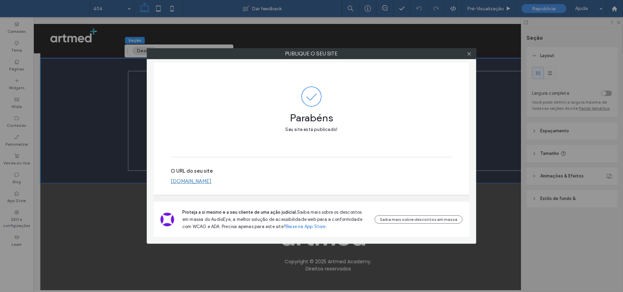
click at [185, 181] on link "[DOMAIN_NAME]" at bounding box center [191, 181] width 41 height 6
click at [467, 55] on icon at bounding box center [469, 53] width 5 height 5
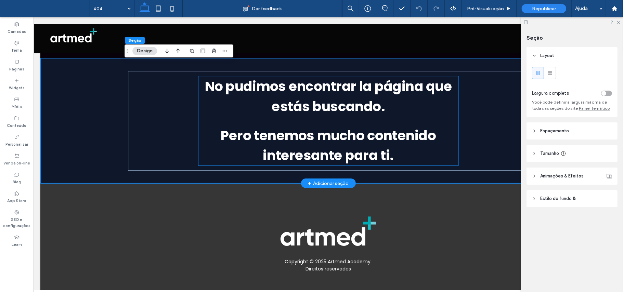
click at [277, 120] on p at bounding box center [328, 120] width 260 height 9
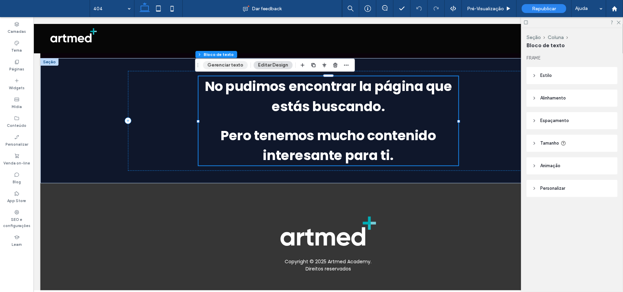
click at [241, 68] on button "Gerenciar texto" at bounding box center [225, 65] width 45 height 8
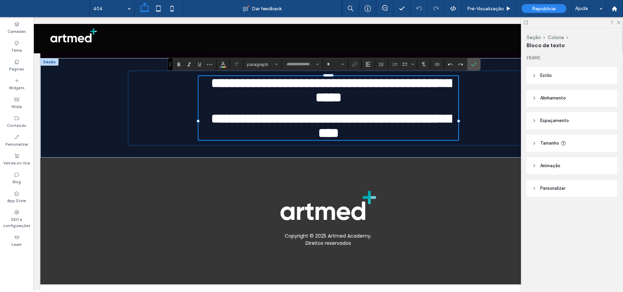
type input "*******"
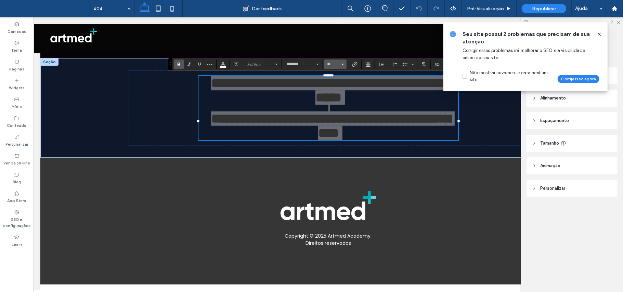
click at [345, 64] on button "**" at bounding box center [335, 65] width 22 height 10
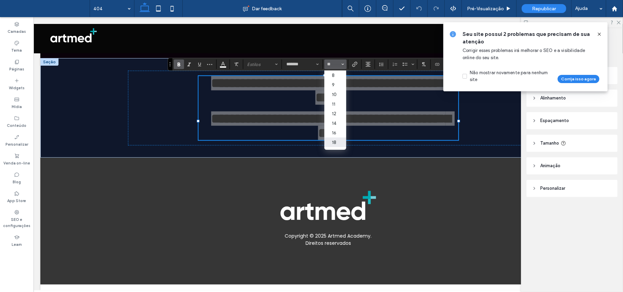
click at [333, 141] on label "18" at bounding box center [335, 143] width 22 height 10
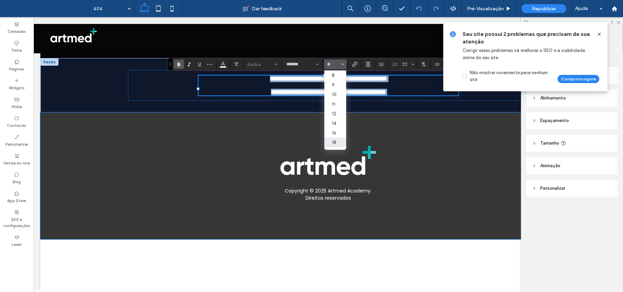
type input "**"
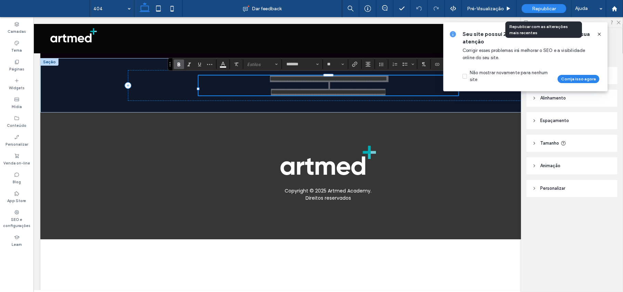
click at [547, 6] on span "Republicar" at bounding box center [544, 9] width 24 height 6
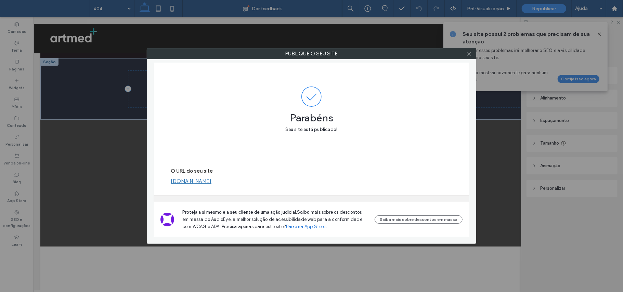
click at [470, 51] on span at bounding box center [469, 54] width 5 height 10
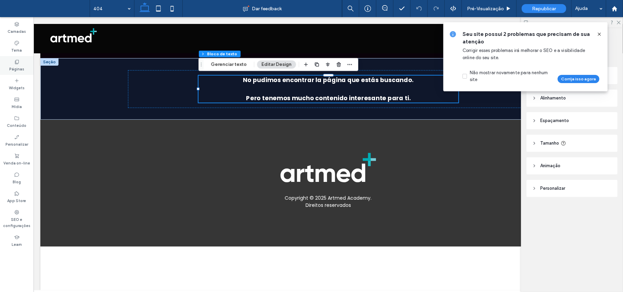
click at [24, 65] on div "Páginas" at bounding box center [17, 65] width 34 height 19
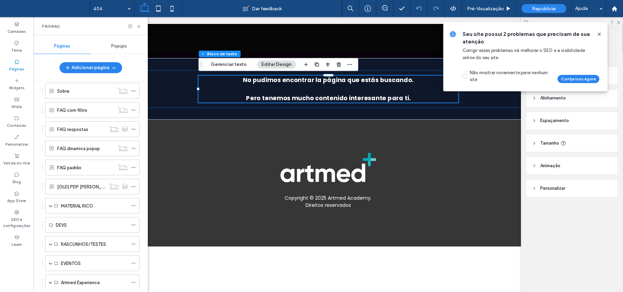
scroll to position [274, 0]
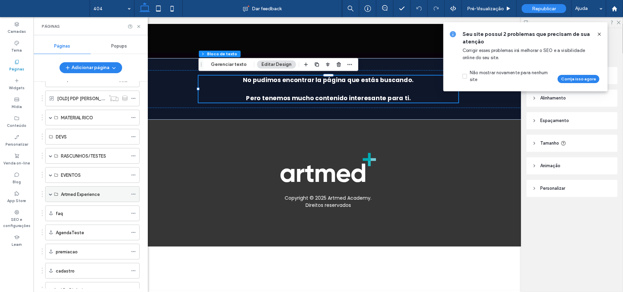
click at [52, 196] on div "Artmed Experience" at bounding box center [92, 194] width 94 height 16
click at [50, 196] on span at bounding box center [50, 194] width 3 height 3
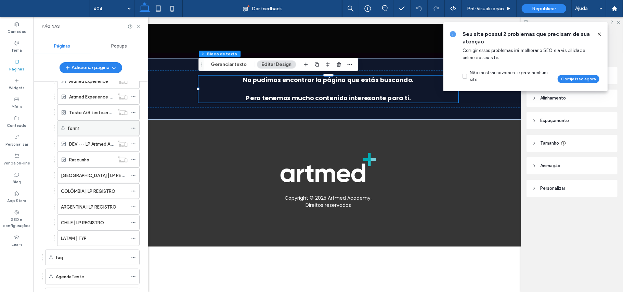
scroll to position [411, 0]
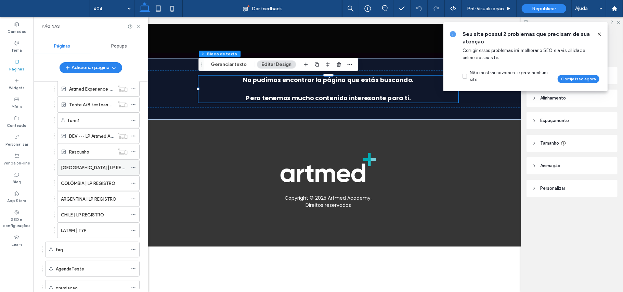
click at [84, 174] on label "[GEOGRAPHIC_DATA] | LP REGISTRO" at bounding box center [99, 168] width 77 height 12
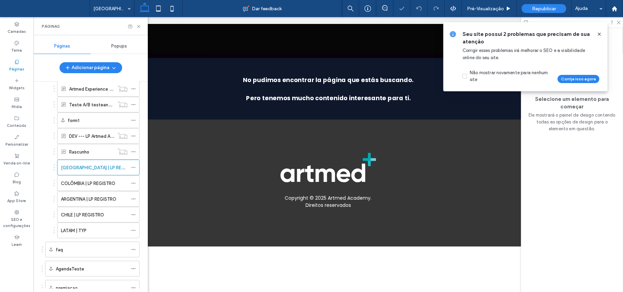
click at [601, 34] on icon at bounding box center [599, 33] width 5 height 5
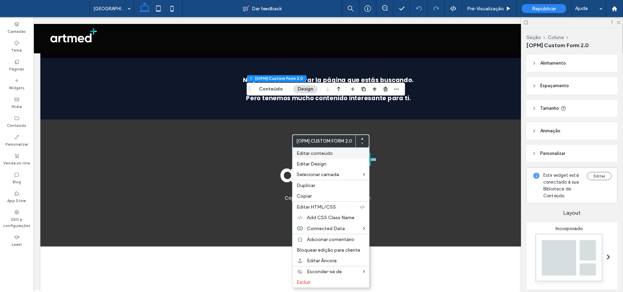
click at [310, 153] on span "Editar conteúdo" at bounding box center [315, 154] width 36 height 6
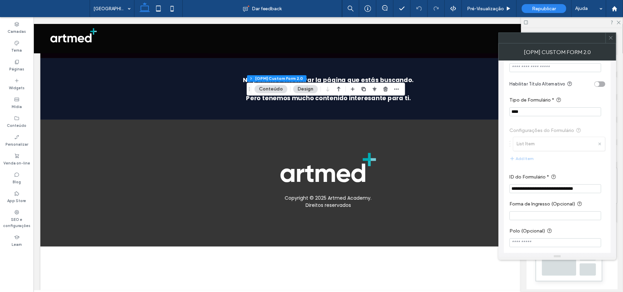
scroll to position [91, 0]
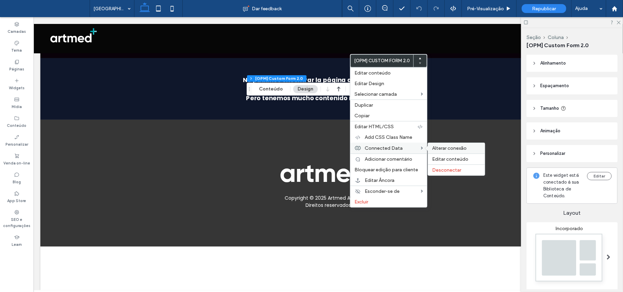
click at [438, 148] on span "Alterar conexão" at bounding box center [449, 148] width 35 height 6
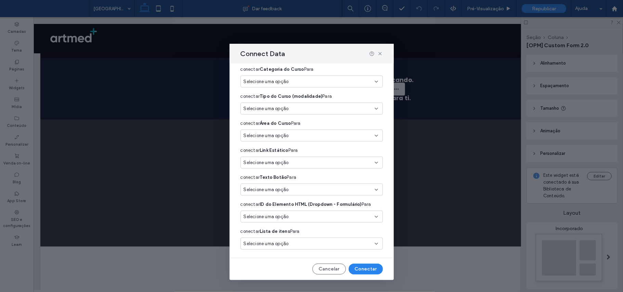
scroll to position [429, 0]
